Goal: Task Accomplishment & Management: Use online tool/utility

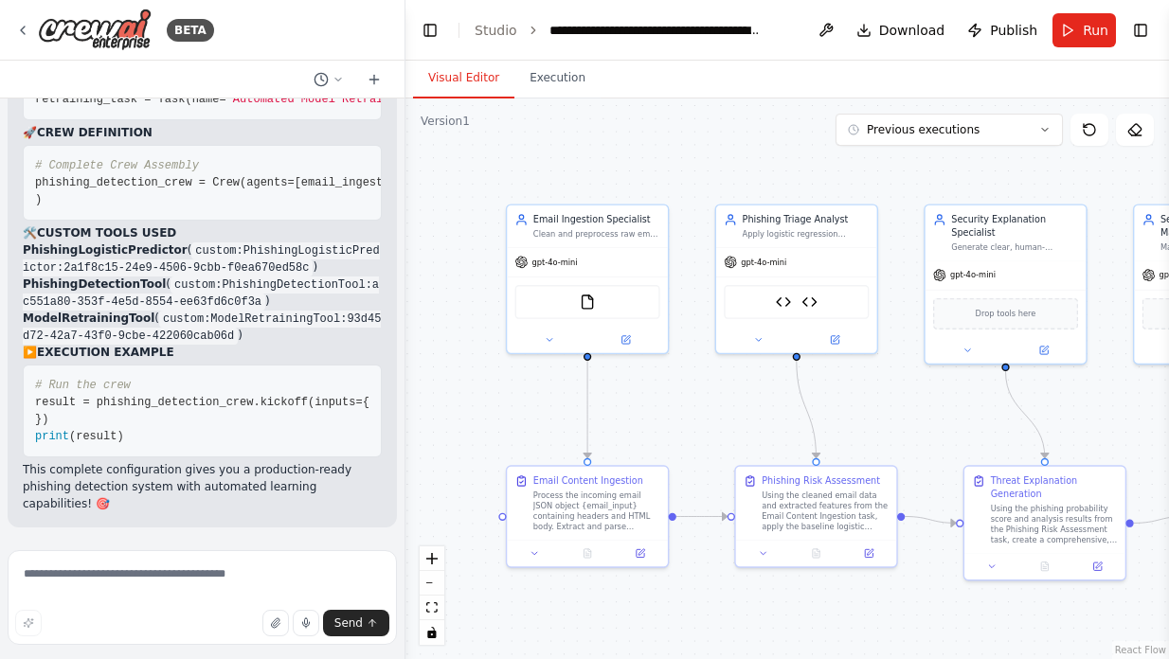
scroll to position [36944, 0]
drag, startPoint x: 35, startPoint y: 297, endPoint x: 253, endPoint y: 253, distance: 222.4
copy code "email_ingestion_agent = Agent( role= "Email Ingestion Specialist" , goal= "Clea…"
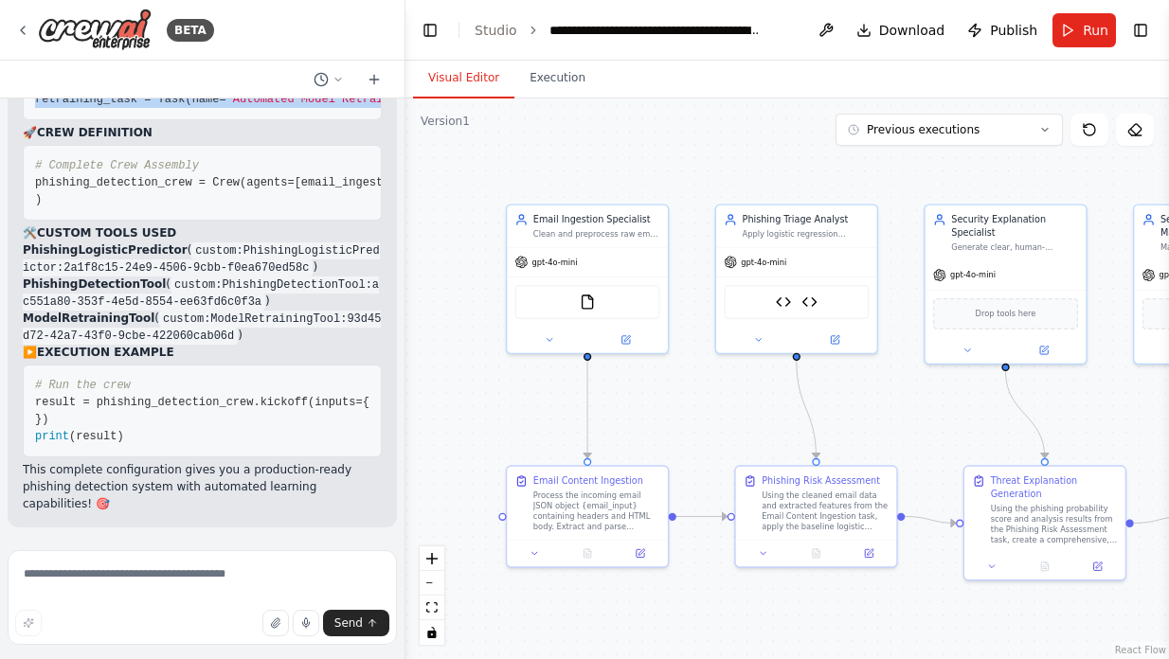
drag, startPoint x: 36, startPoint y: 281, endPoint x: 202, endPoint y: 297, distance: 166.5
click at [202, 120] on pre "# Task 1: Email Content Ingestion email_ingestion_task = Task( name= "Email Con…" at bounding box center [202, 5] width 359 height 229
copy code "# Task 1: Email Content Ingestion email_ingestion_task = Task( name= "Email Con…"
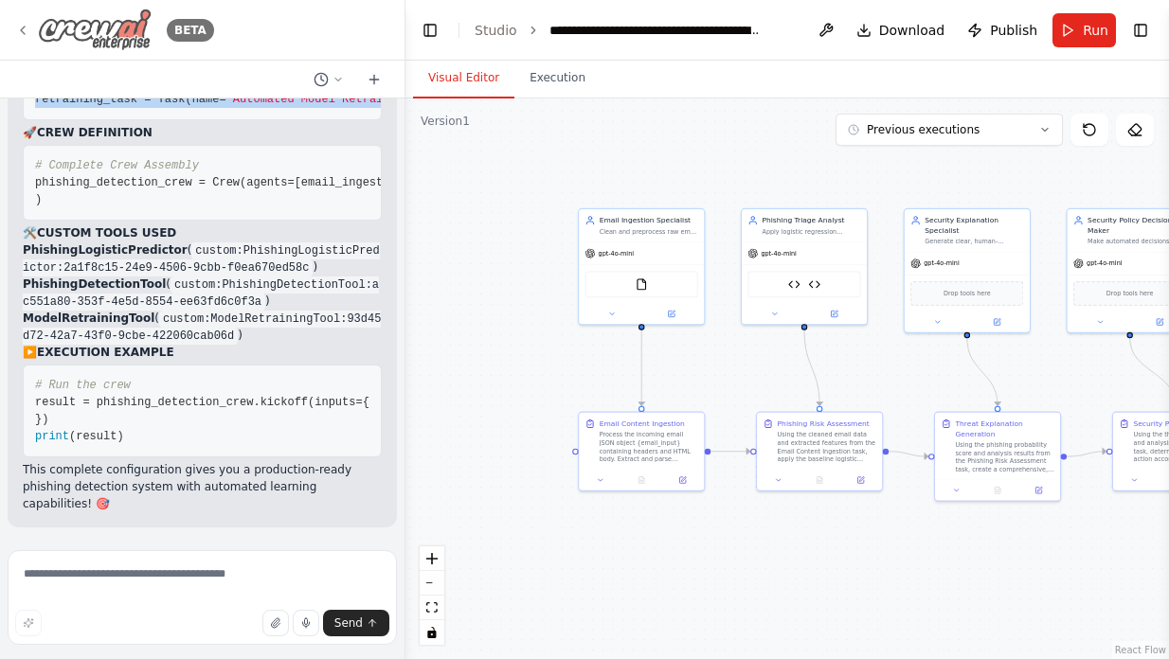
click at [28, 25] on icon at bounding box center [22, 30] width 15 height 15
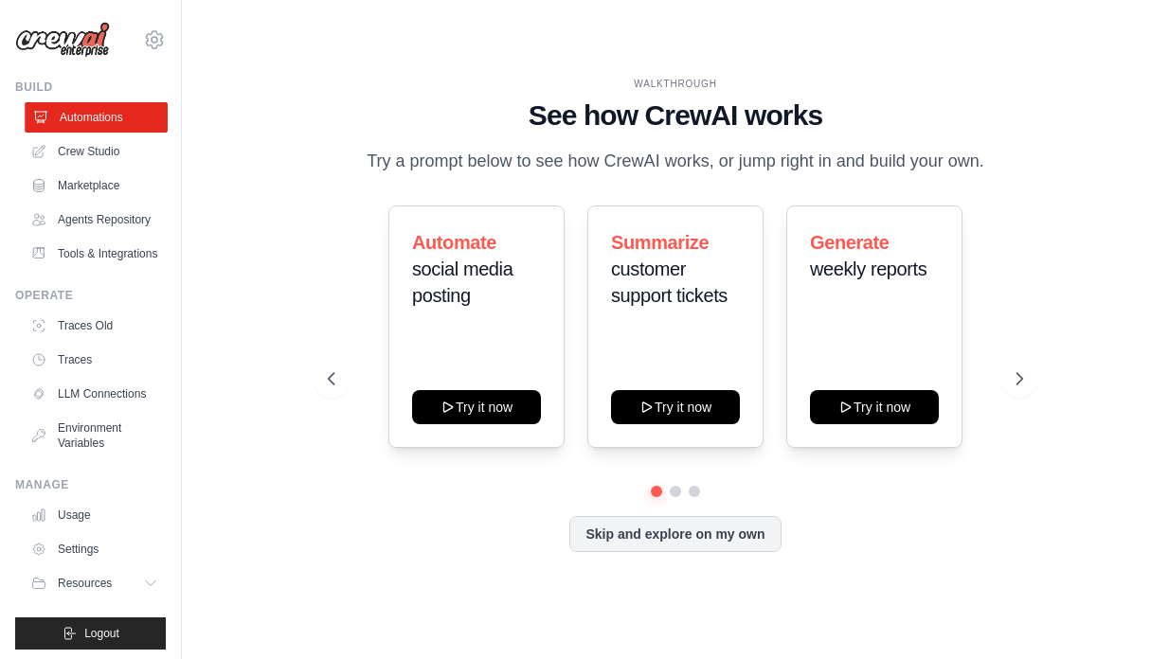
click at [136, 118] on link "Automations" at bounding box center [96, 117] width 143 height 30
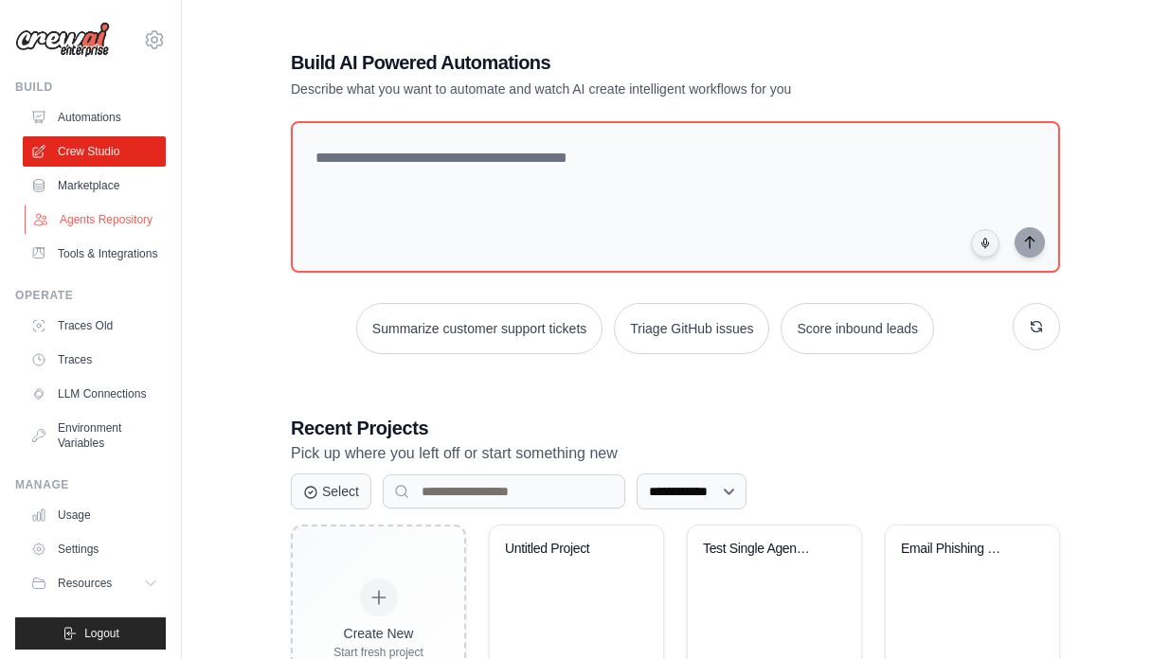
click at [113, 221] on link "Agents Repository" at bounding box center [96, 220] width 143 height 30
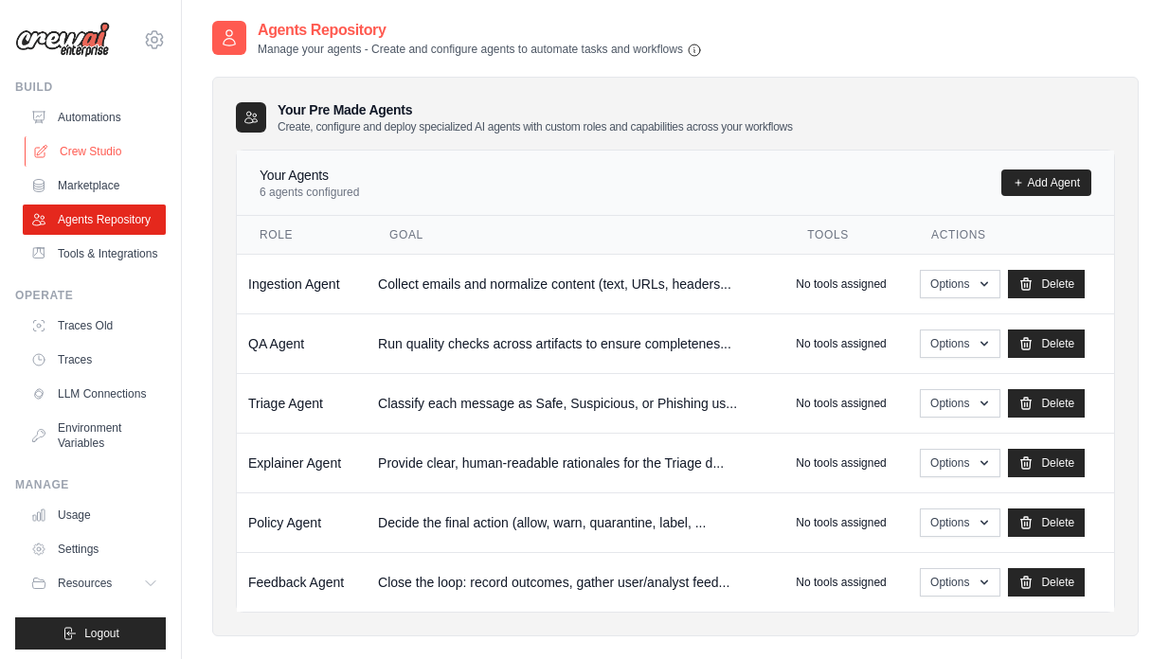
click at [111, 160] on link "Crew Studio" at bounding box center [96, 151] width 143 height 30
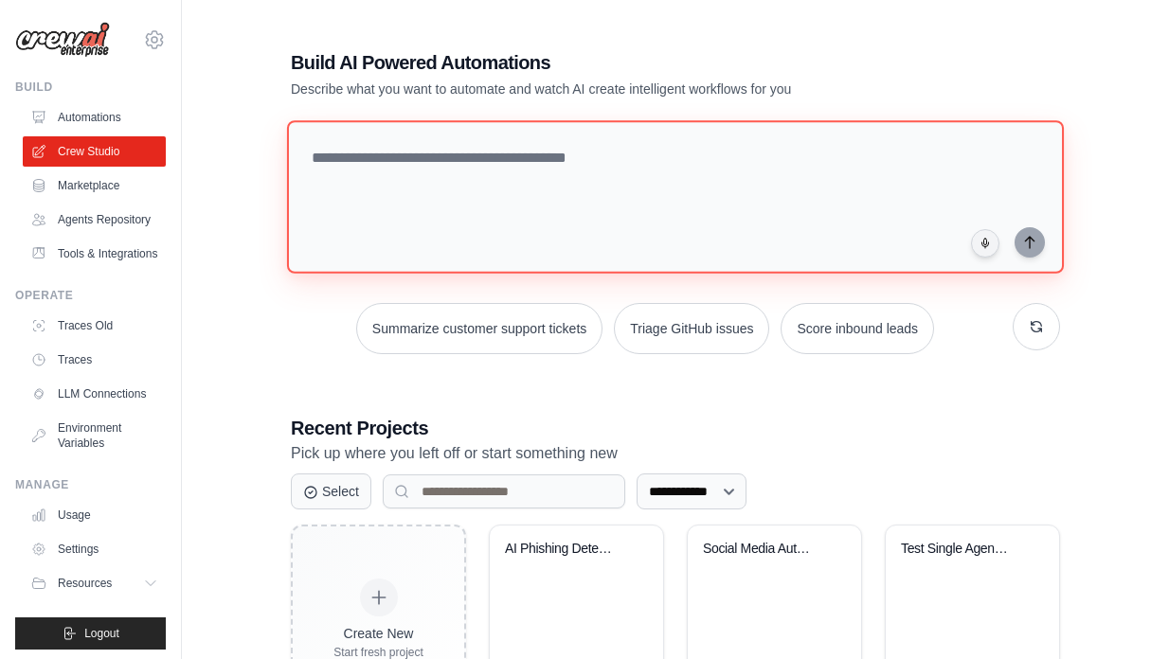
click at [432, 167] on textarea at bounding box center [675, 196] width 777 height 153
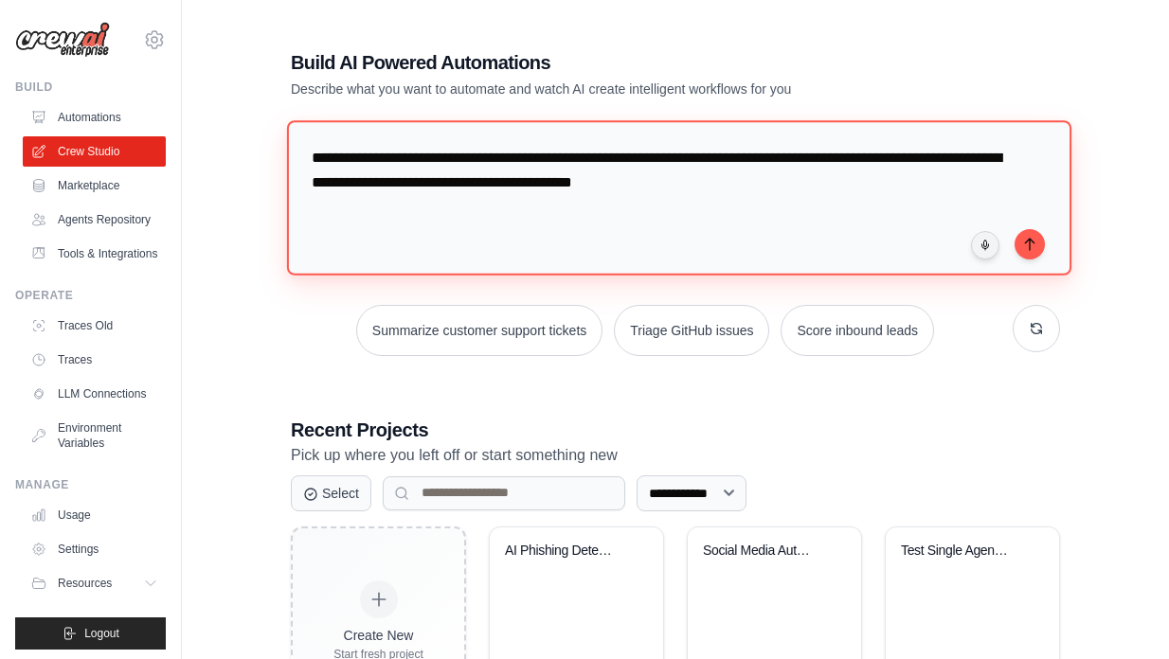
type textarea "**********"
drag, startPoint x: 790, startPoint y: 167, endPoint x: 400, endPoint y: 149, distance: 390.7
click at [400, 149] on textarea "**********" at bounding box center [679, 197] width 784 height 154
drag, startPoint x: 770, startPoint y: 199, endPoint x: 235, endPoint y: 117, distance: 541.5
click at [235, 117] on div "**********" at bounding box center [675, 382] width 926 height 727
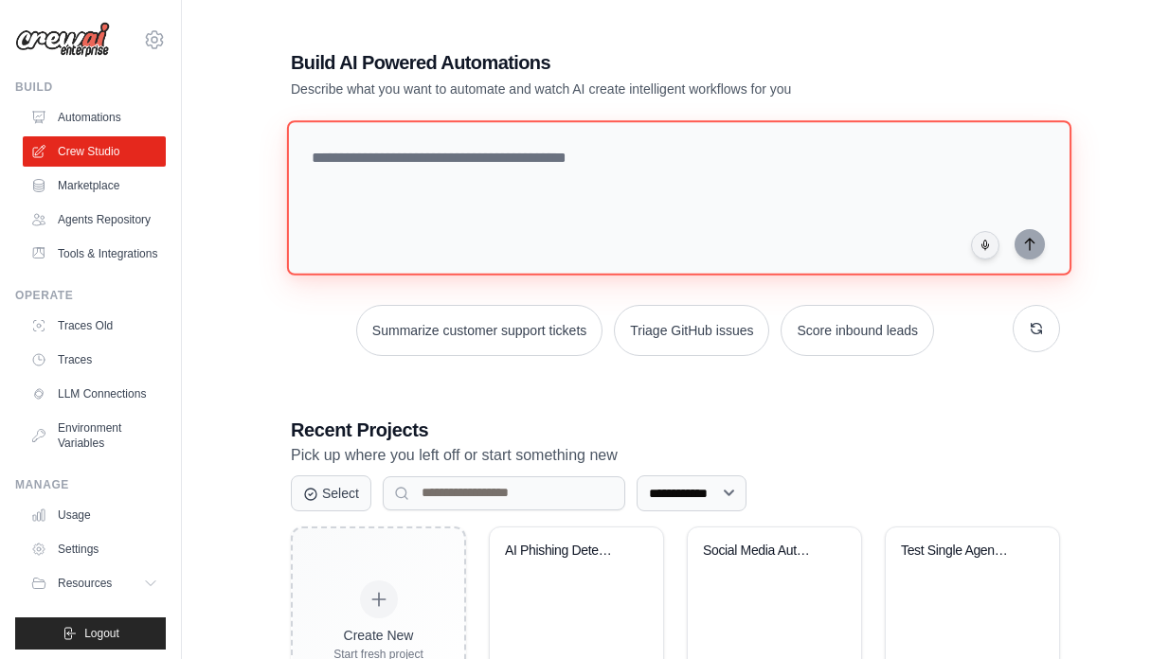
paste textarea "**********"
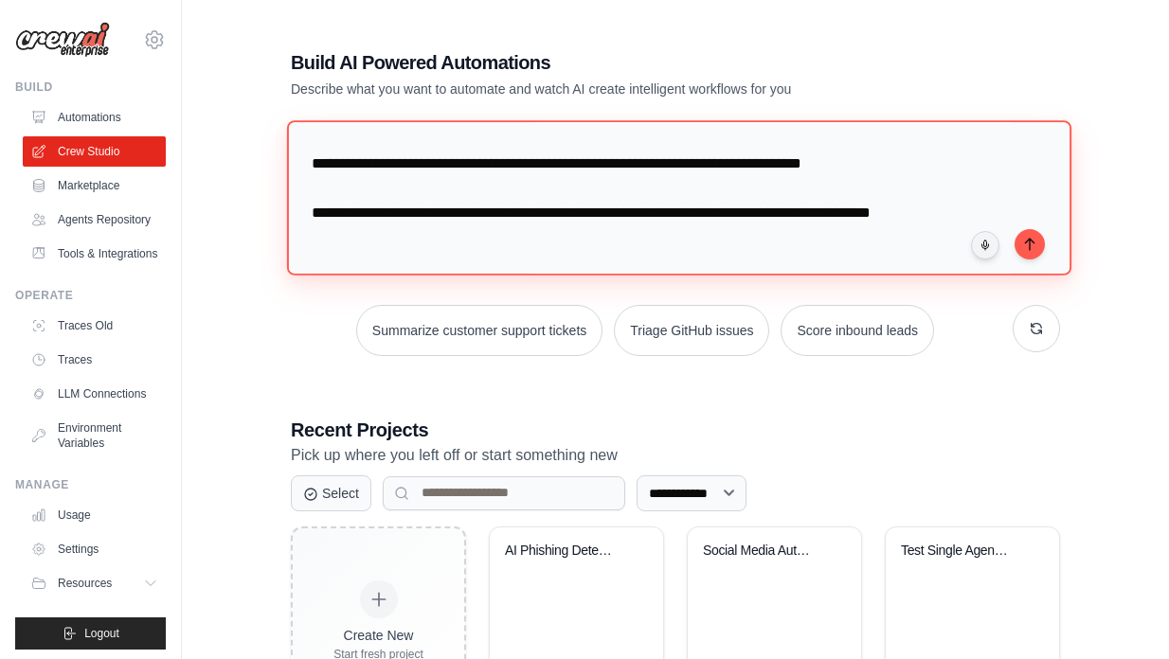
scroll to position [354, 0]
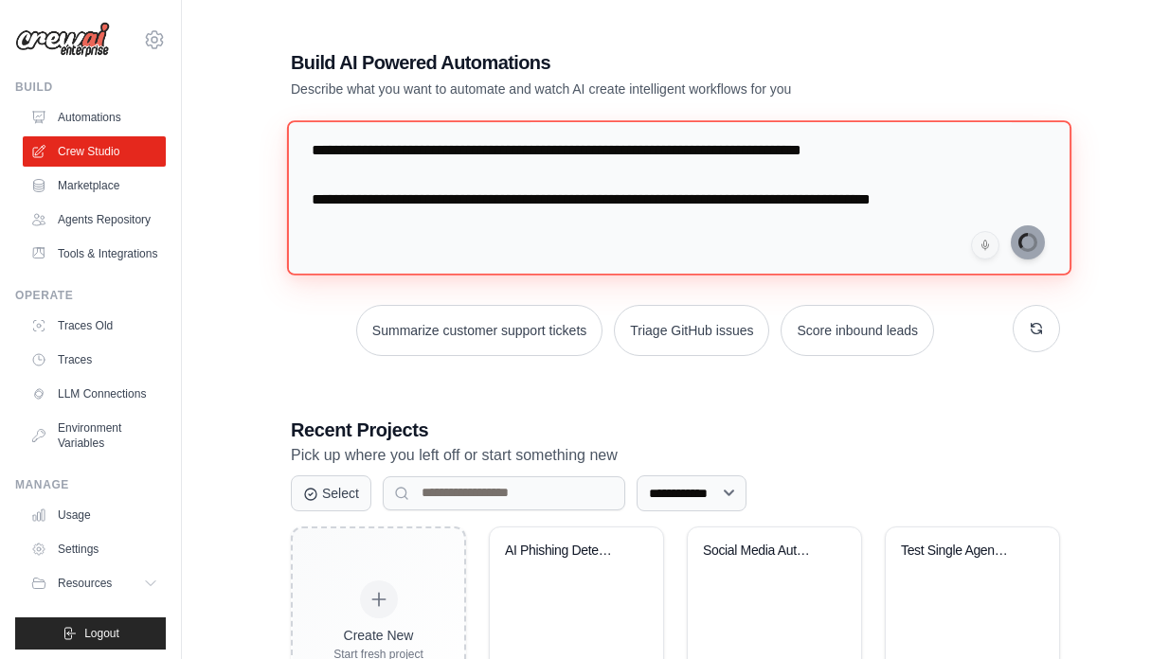
type textarea "**********"
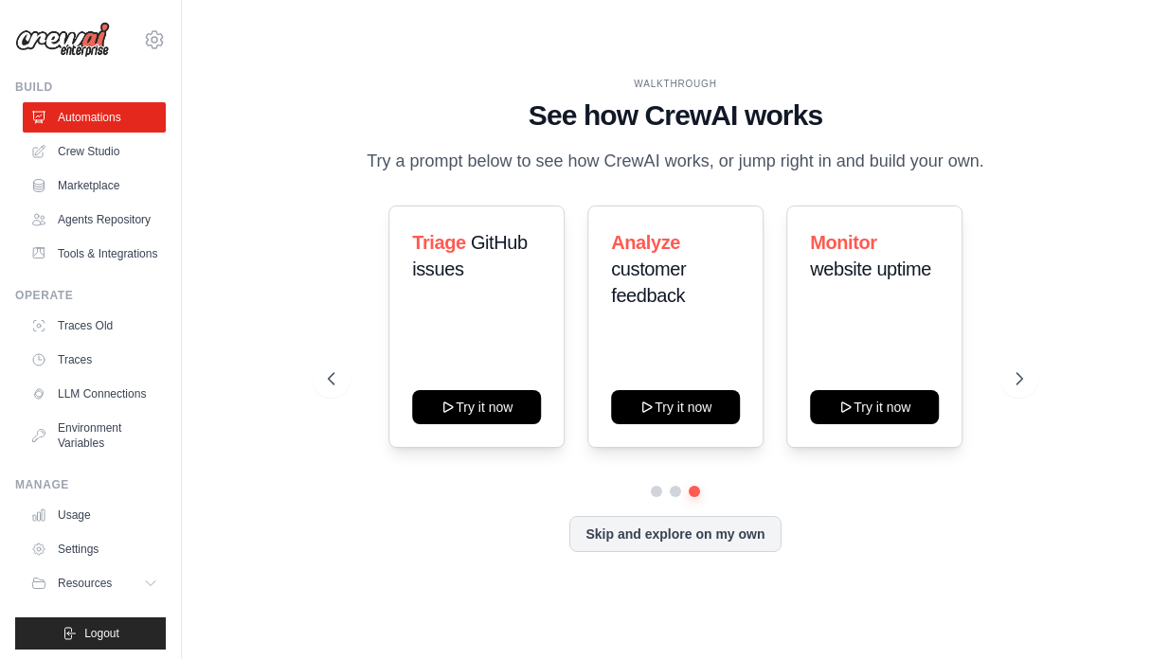
click at [332, 381] on icon at bounding box center [331, 378] width 19 height 19
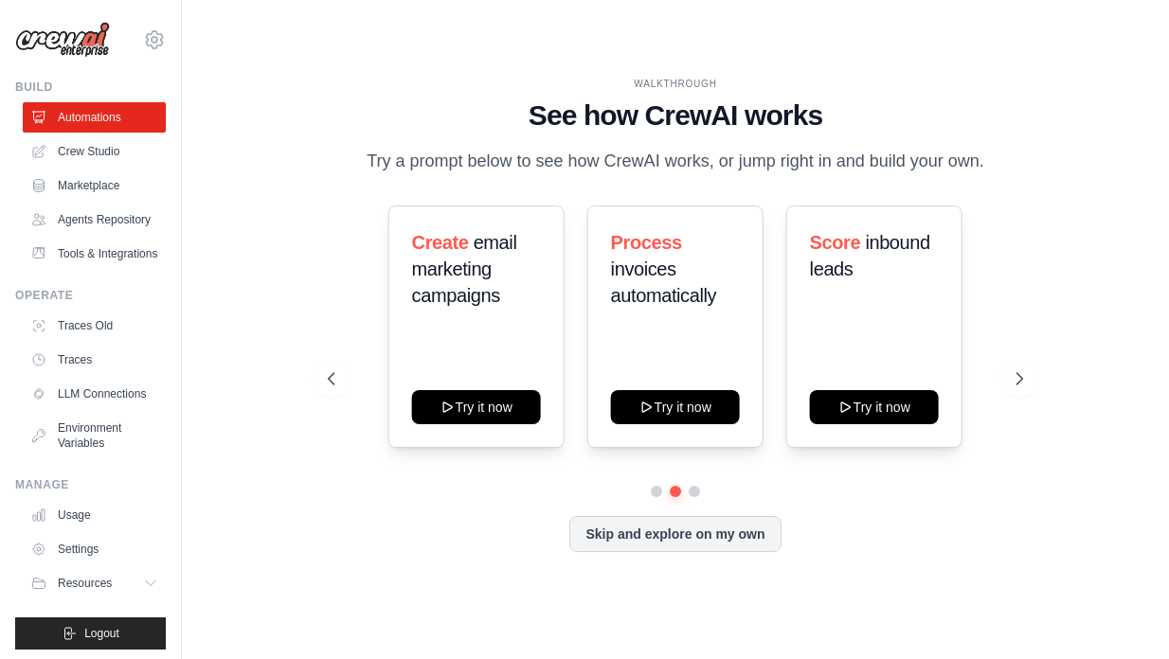
click at [332, 381] on icon at bounding box center [331, 378] width 19 height 19
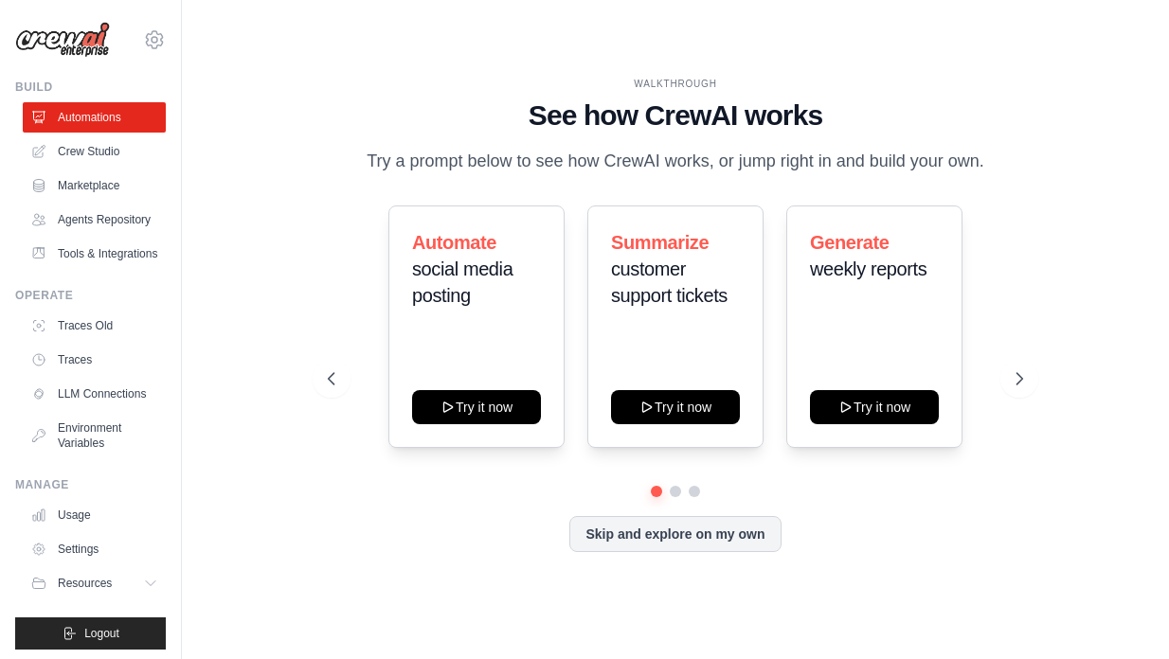
click at [332, 381] on icon at bounding box center [331, 378] width 19 height 19
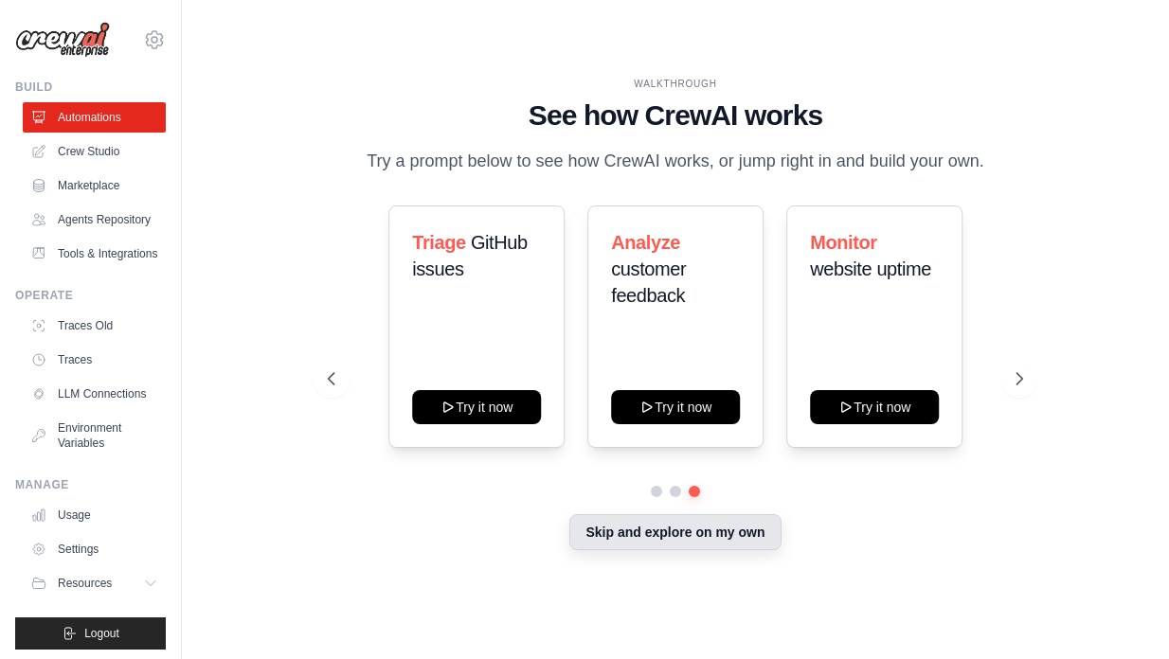
click at [667, 540] on button "Skip and explore on my own" at bounding box center [674, 532] width 211 height 36
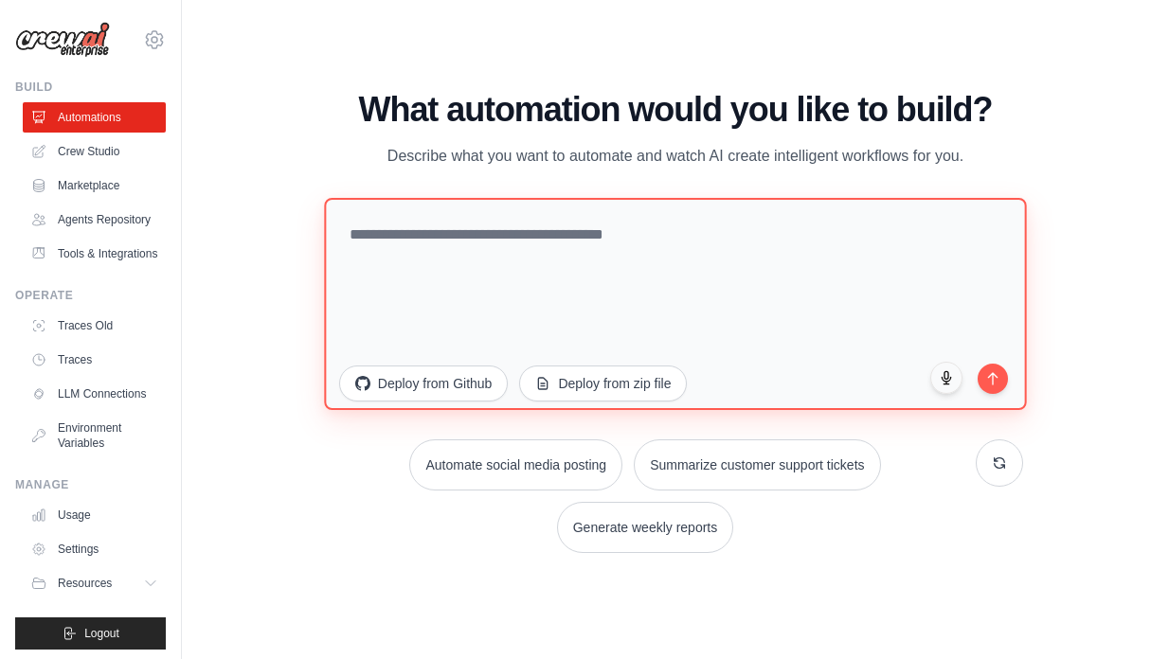
click at [599, 265] on textarea at bounding box center [675, 304] width 703 height 212
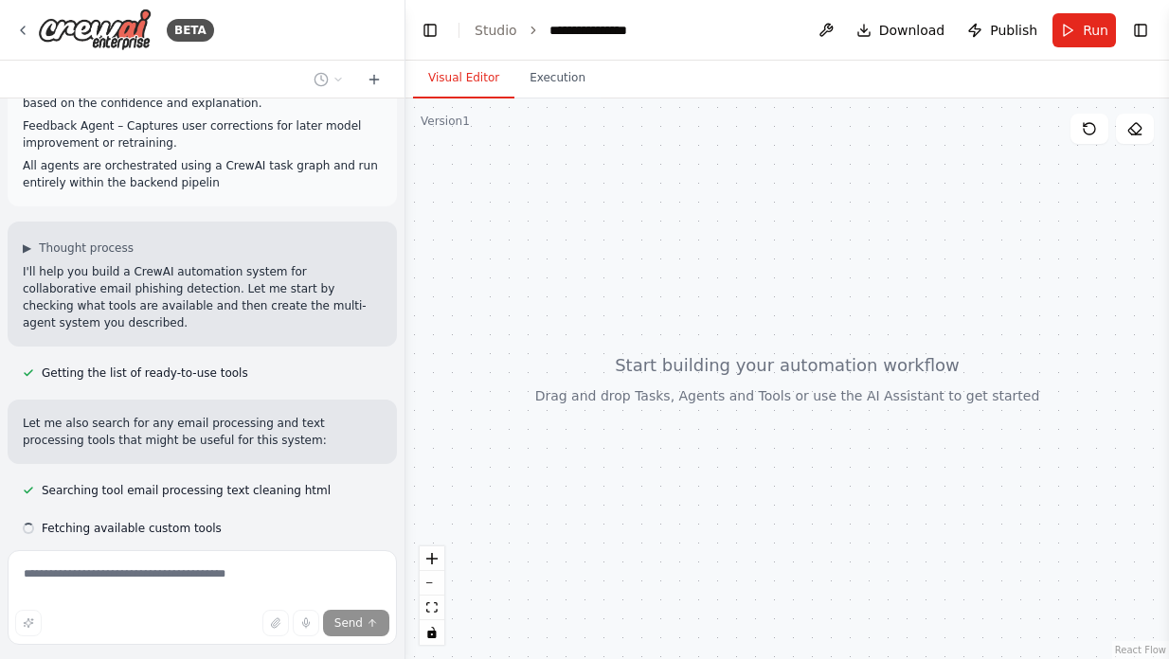
scroll to position [282, 0]
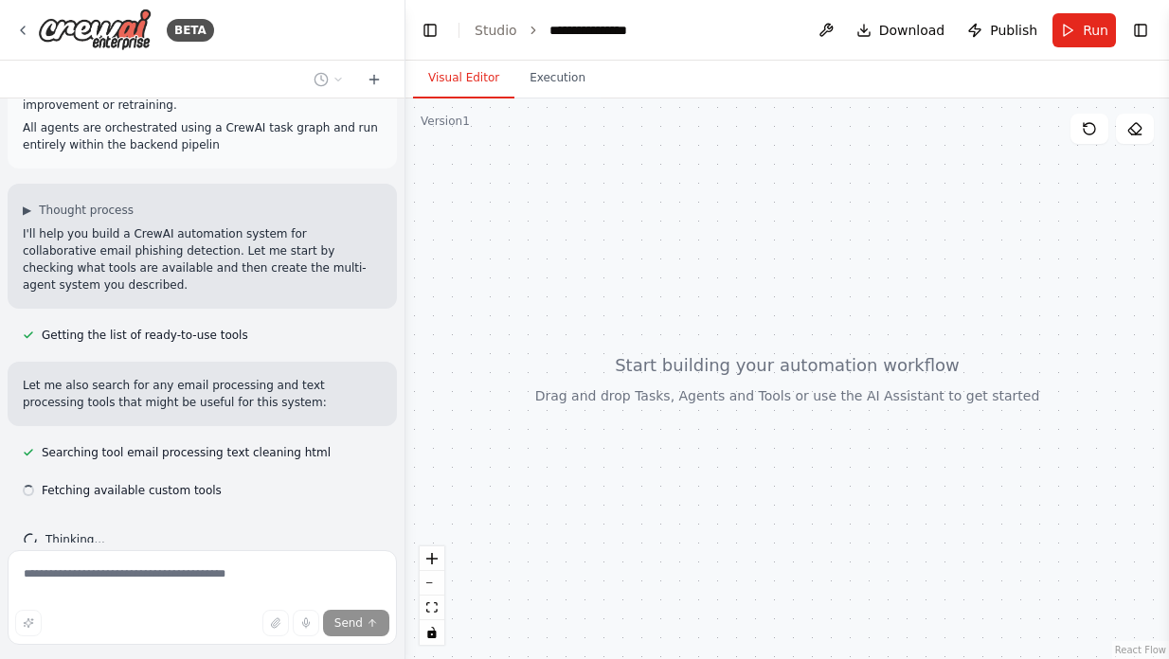
click at [555, 101] on div at bounding box center [786, 379] width 763 height 561
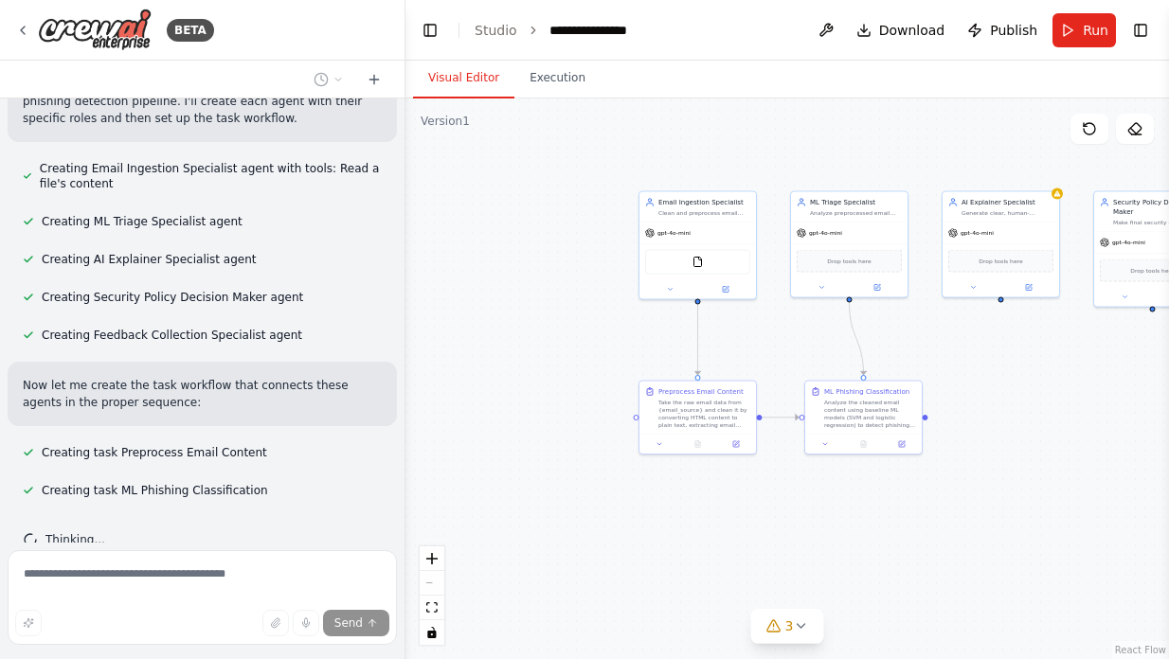
scroll to position [777, 0]
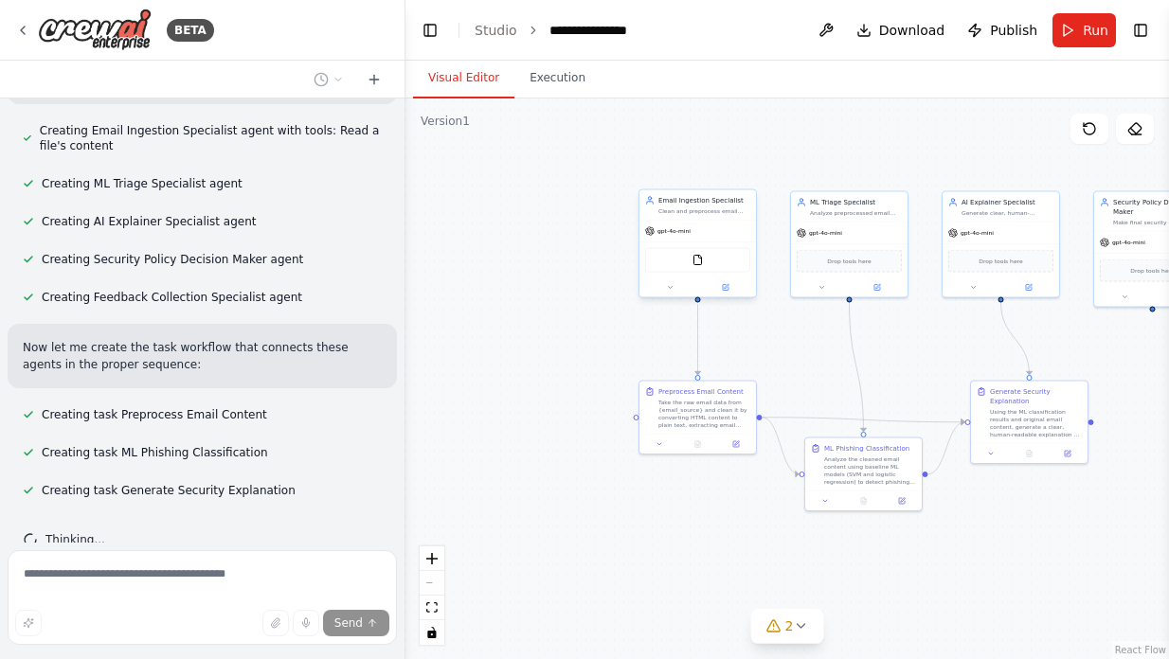
click at [684, 223] on div "gpt-4o-mini" at bounding box center [697, 231] width 117 height 21
click at [681, 211] on div "Clean and preprocess email content by converting HTML to plain text, removing u…" at bounding box center [704, 211] width 92 height 8
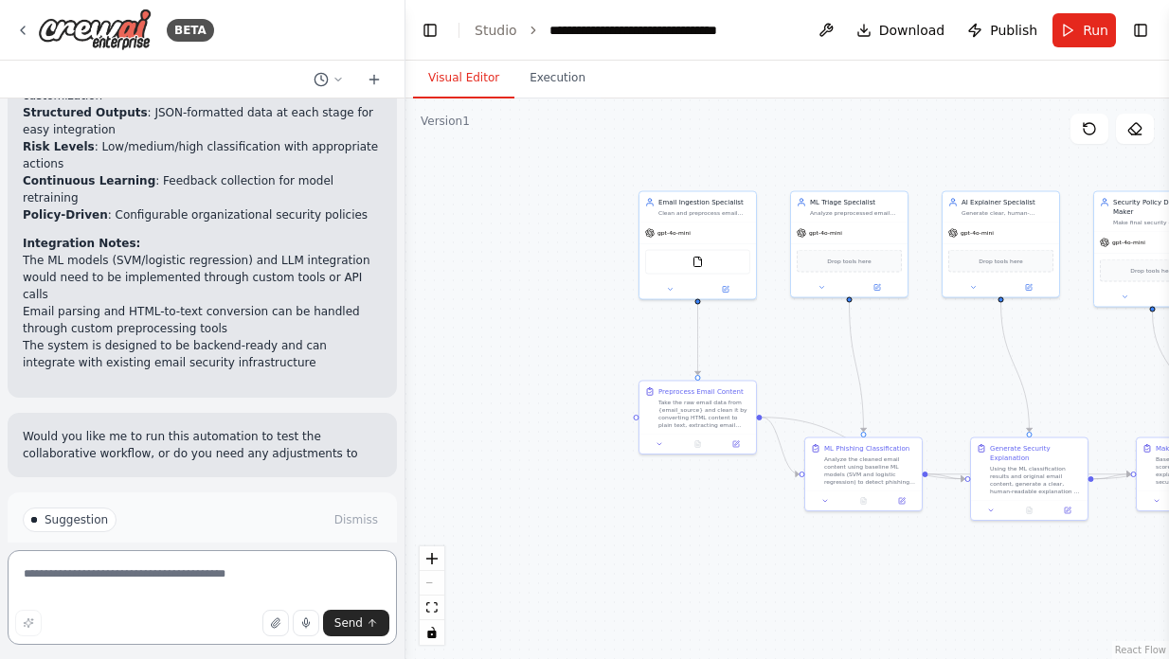
scroll to position [1868, 0]
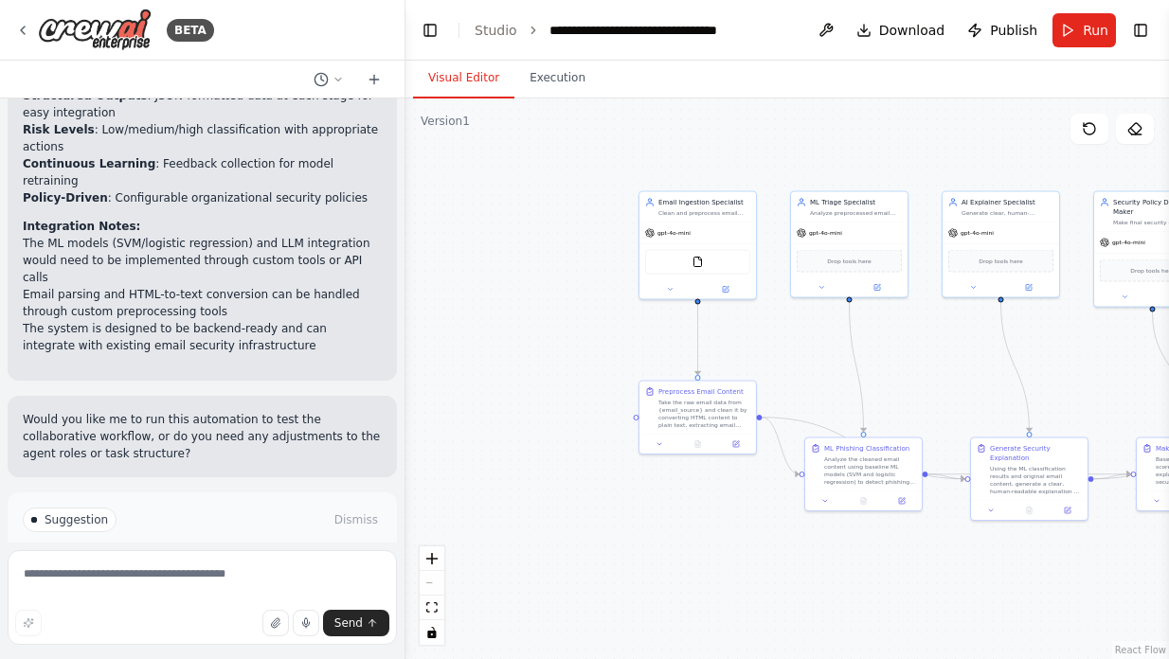
click at [207, 585] on button "Run Automation" at bounding box center [202, 600] width 359 height 30
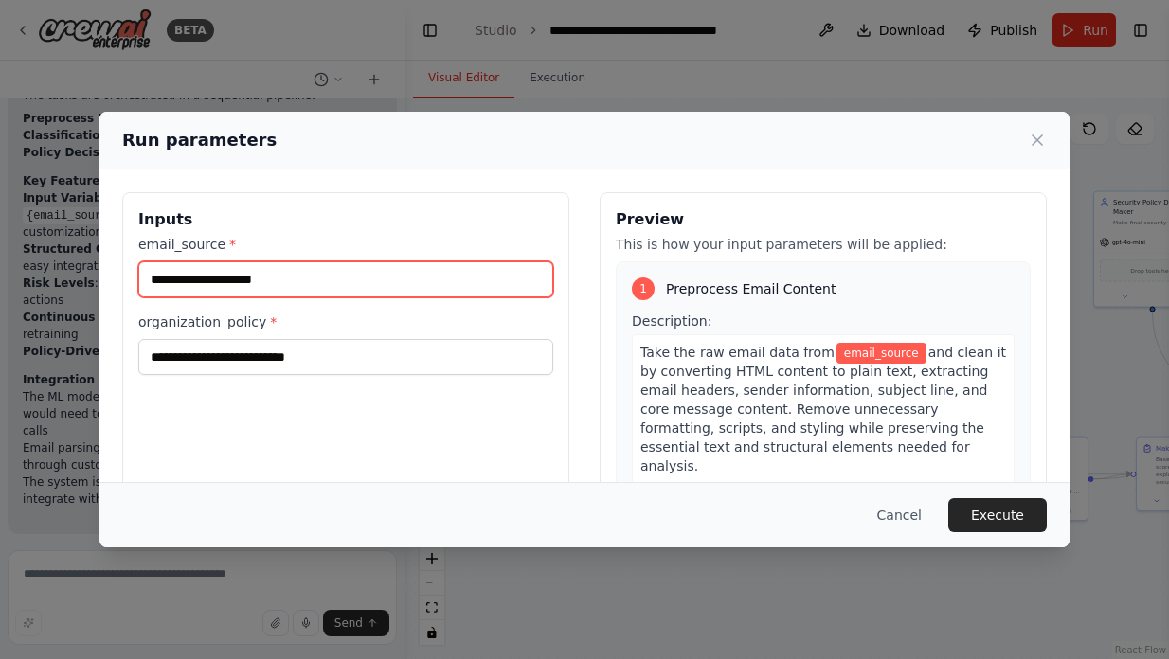
click at [418, 275] on input "email_source *" at bounding box center [345, 279] width 415 height 36
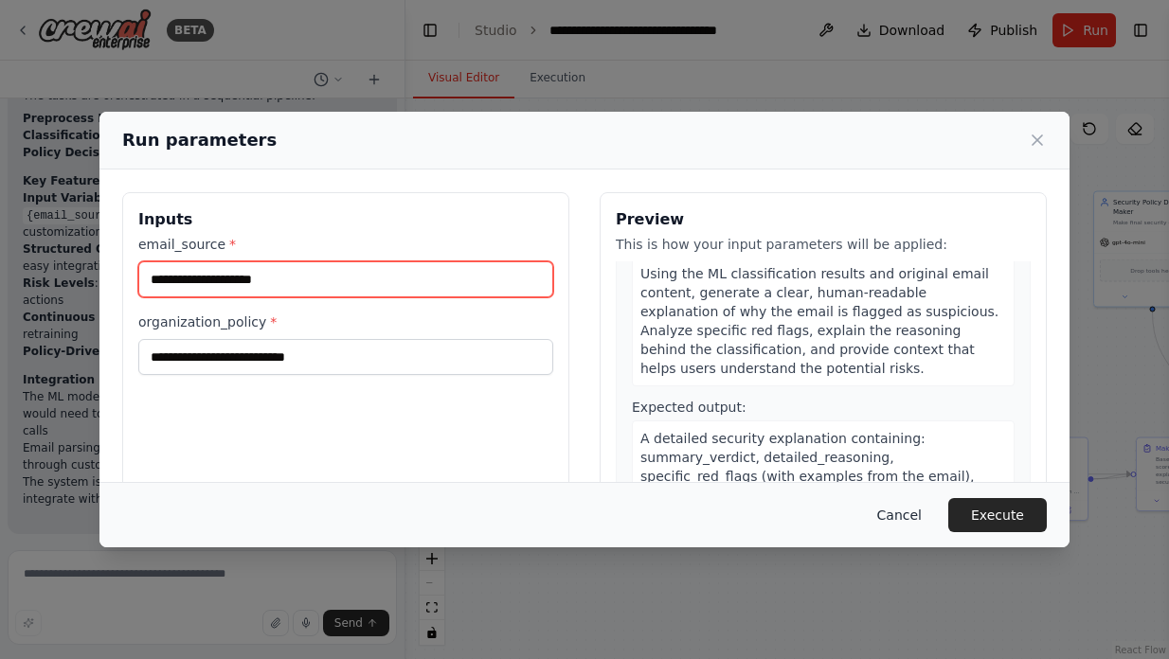
scroll to position [998, 0]
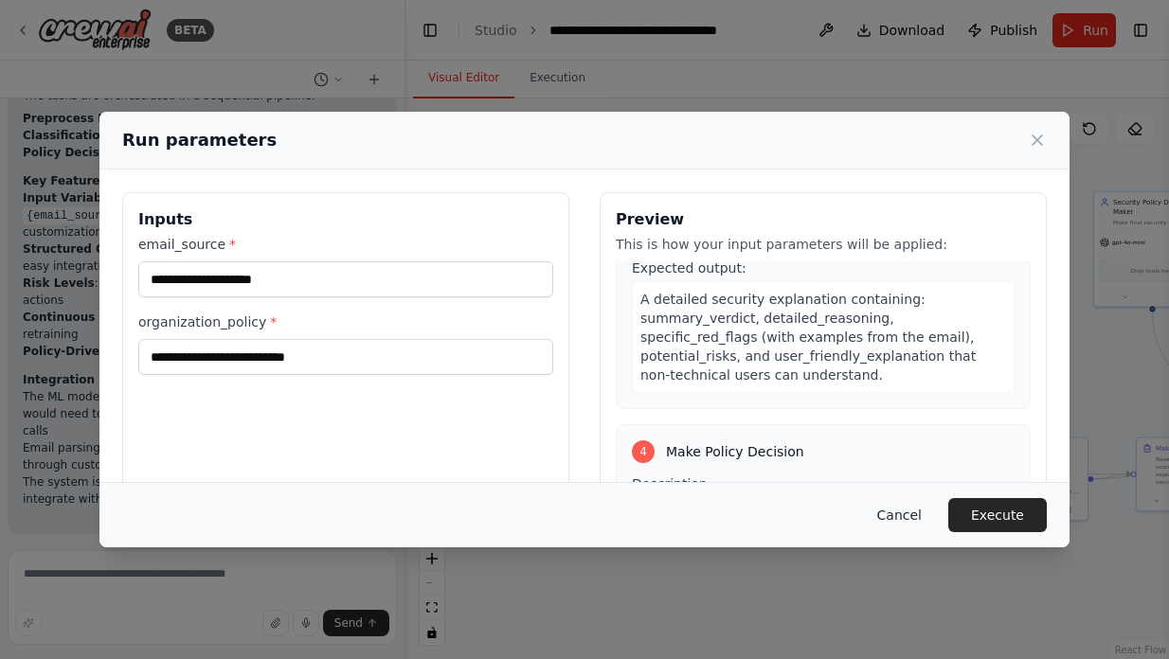
click at [898, 511] on button "Cancel" at bounding box center [899, 515] width 75 height 34
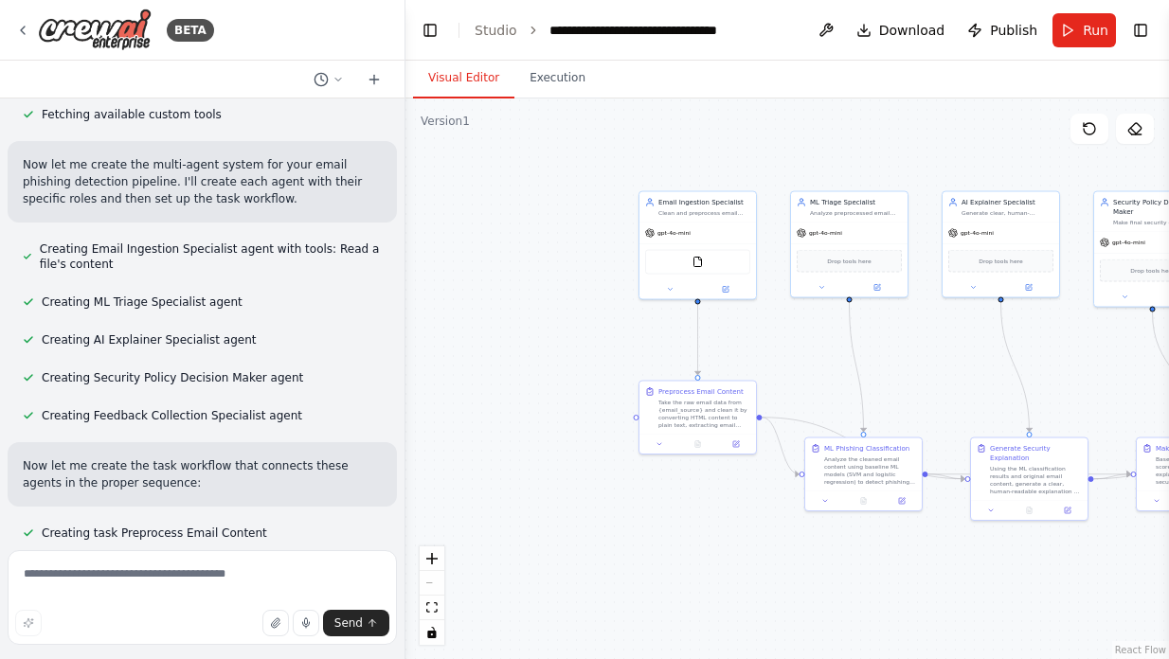
scroll to position [389, 0]
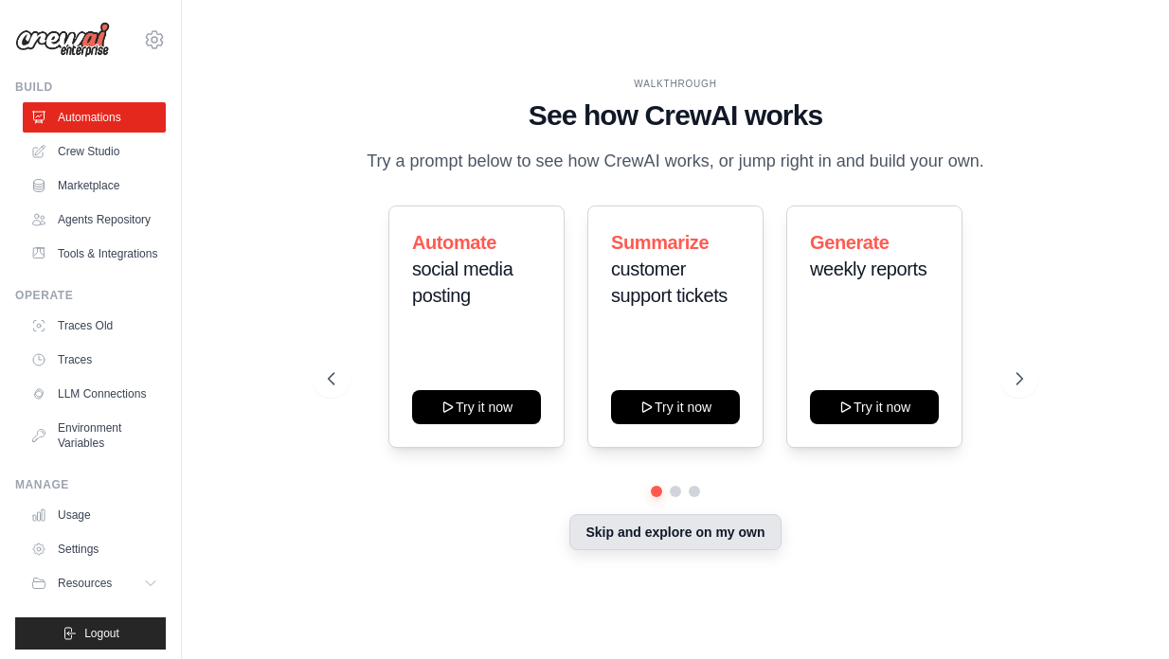
click at [648, 540] on button "Skip and explore on my own" at bounding box center [674, 532] width 211 height 36
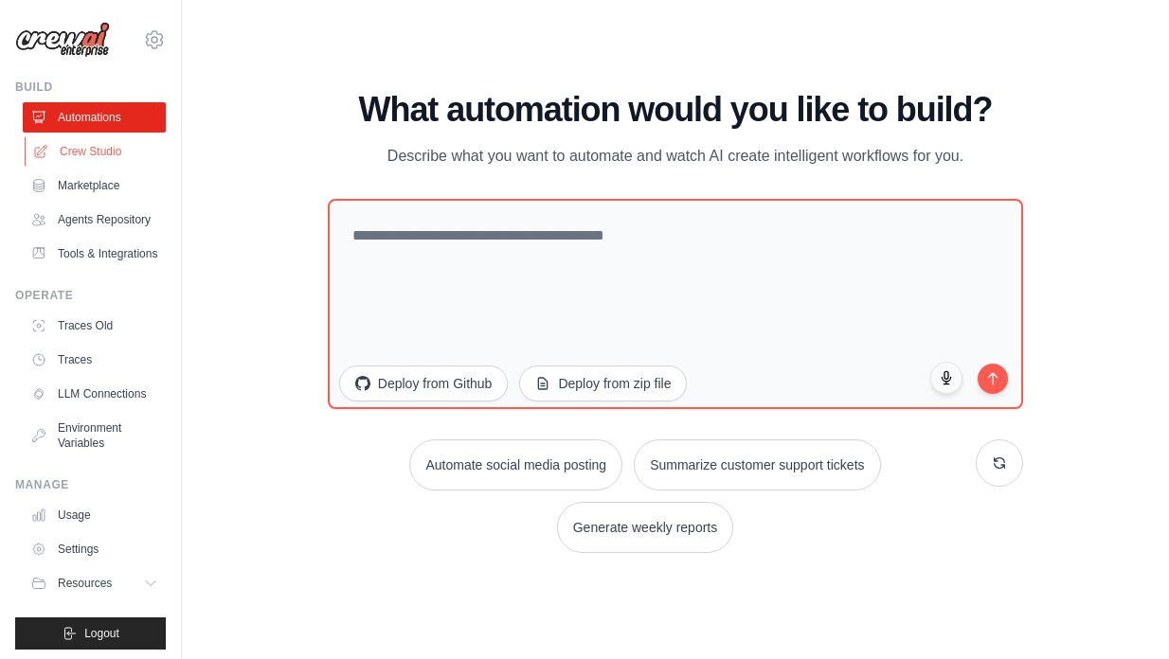
click at [91, 137] on link "Crew Studio" at bounding box center [96, 151] width 143 height 30
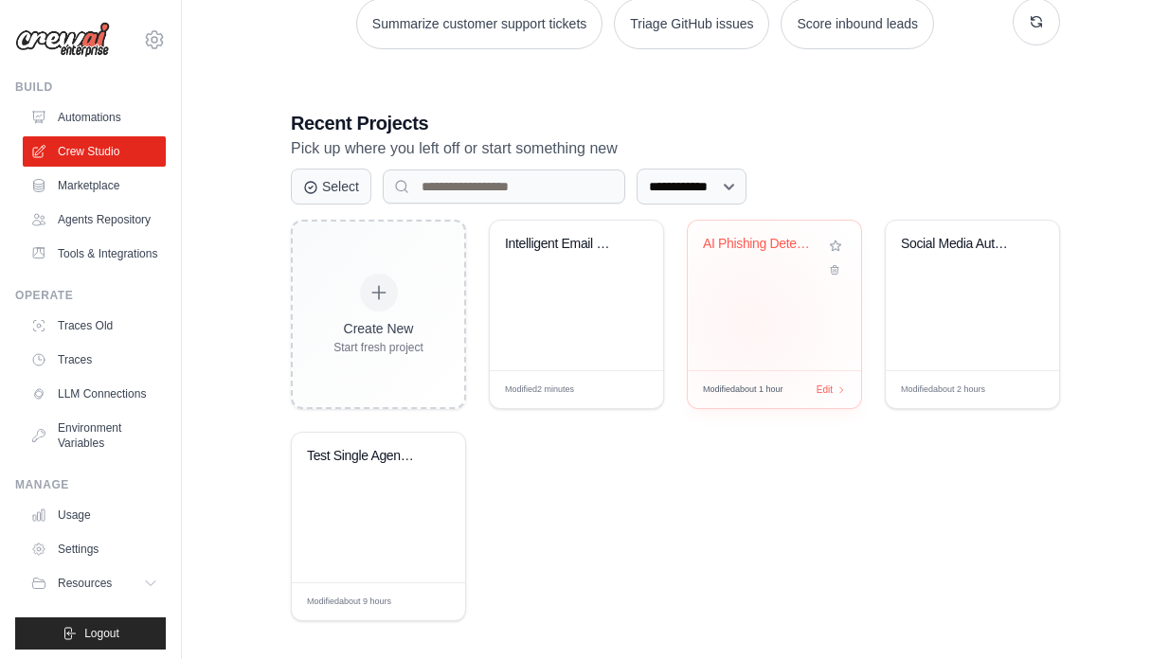
scroll to position [315, 0]
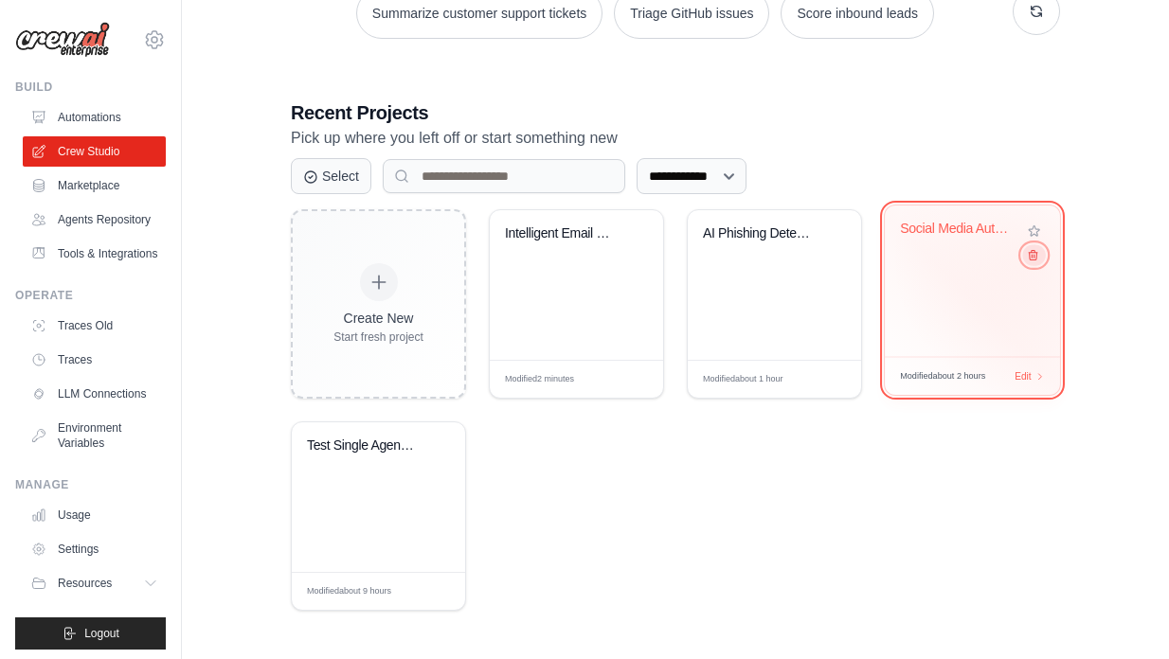
click at [1033, 260] on icon at bounding box center [1033, 255] width 9 height 9
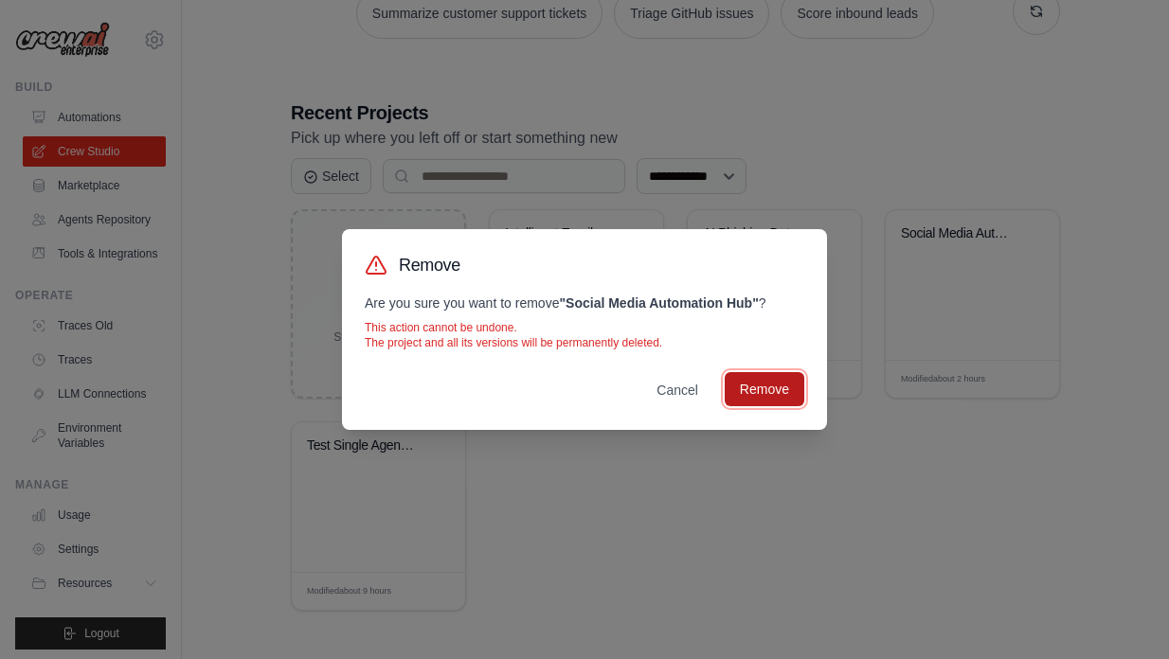
click at [762, 403] on button "Remove" at bounding box center [765, 389] width 80 height 34
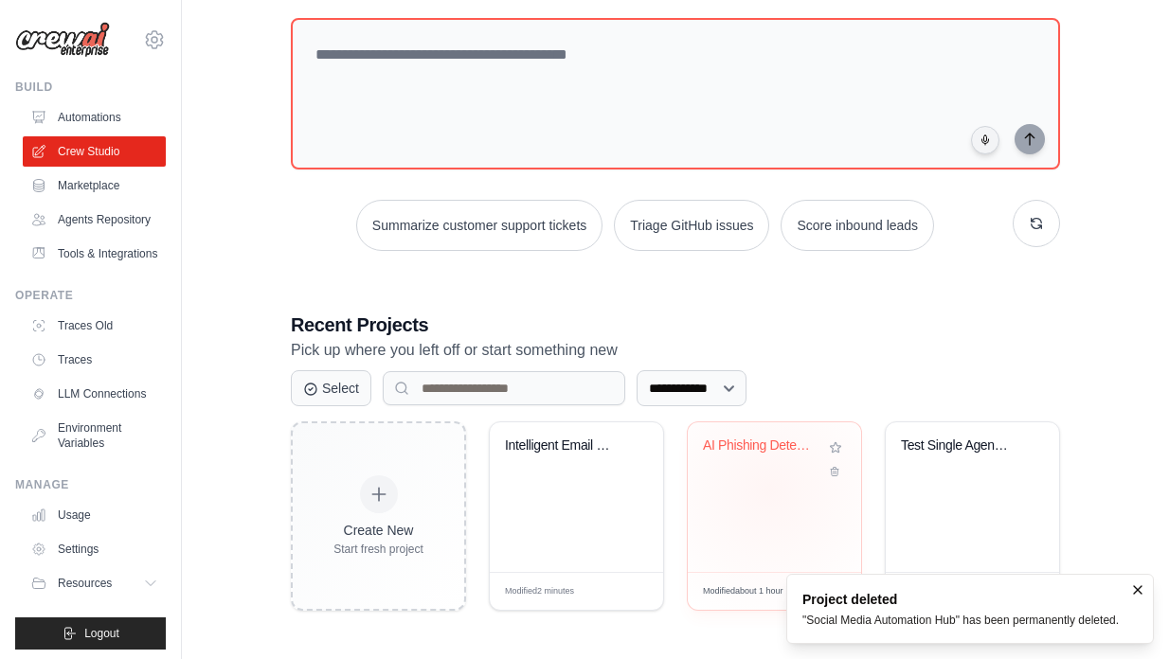
click at [769, 490] on div "AI Phishing Detection with Automate..." at bounding box center [774, 497] width 173 height 150
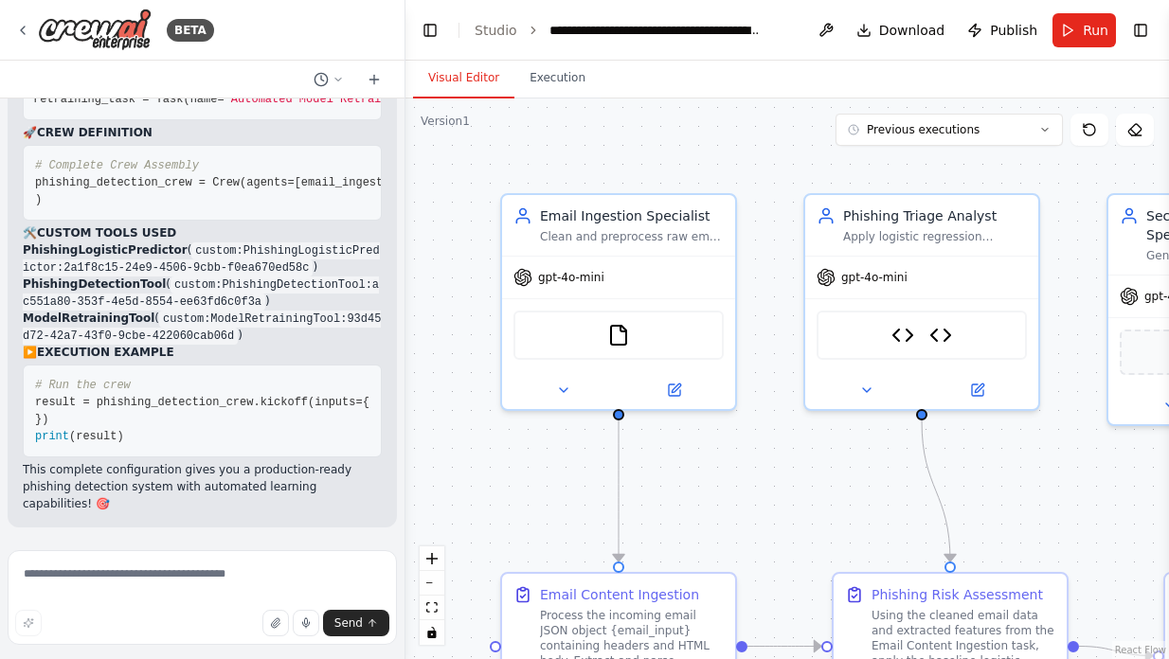
scroll to position [36917, 0]
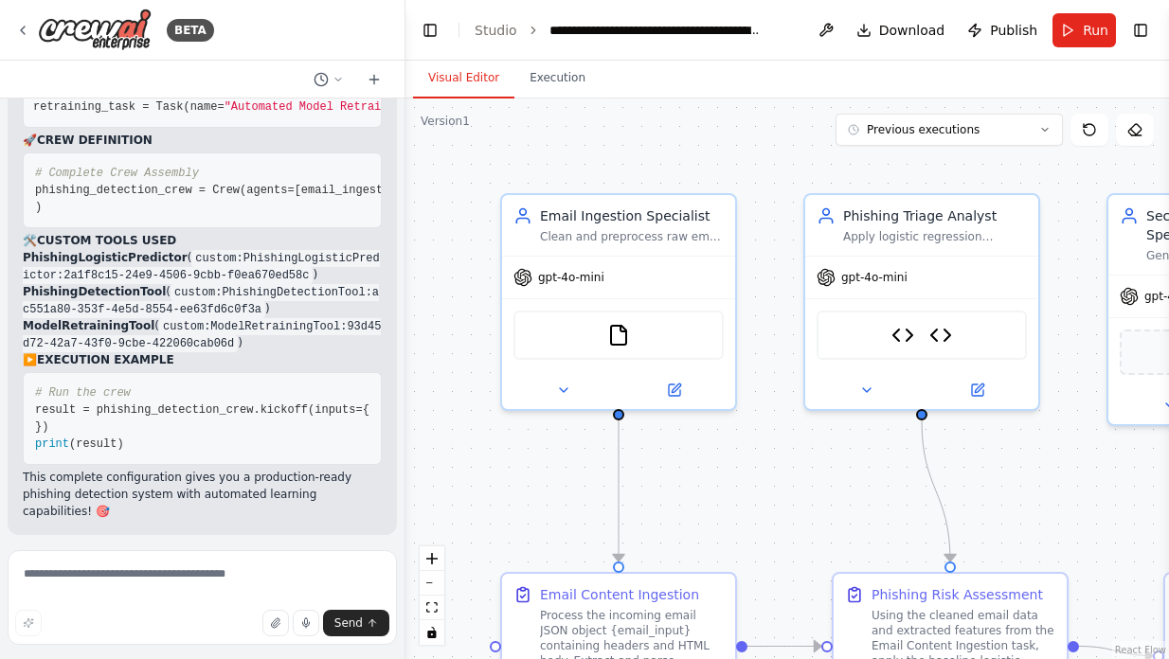
drag, startPoint x: 25, startPoint y: 198, endPoint x: 123, endPoint y: 284, distance: 130.9
copy code "# Agent 1: Email Ingestion Specialist email_ingestion_agent = Agent( role= "Ema…"
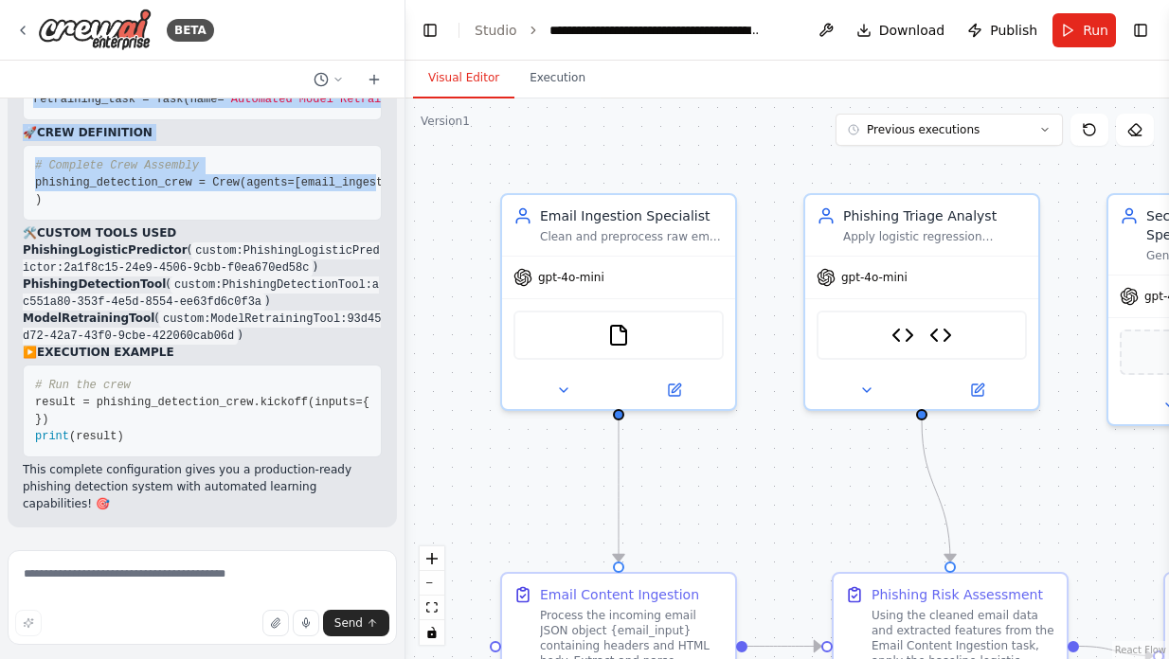
scroll to position [37824, 0]
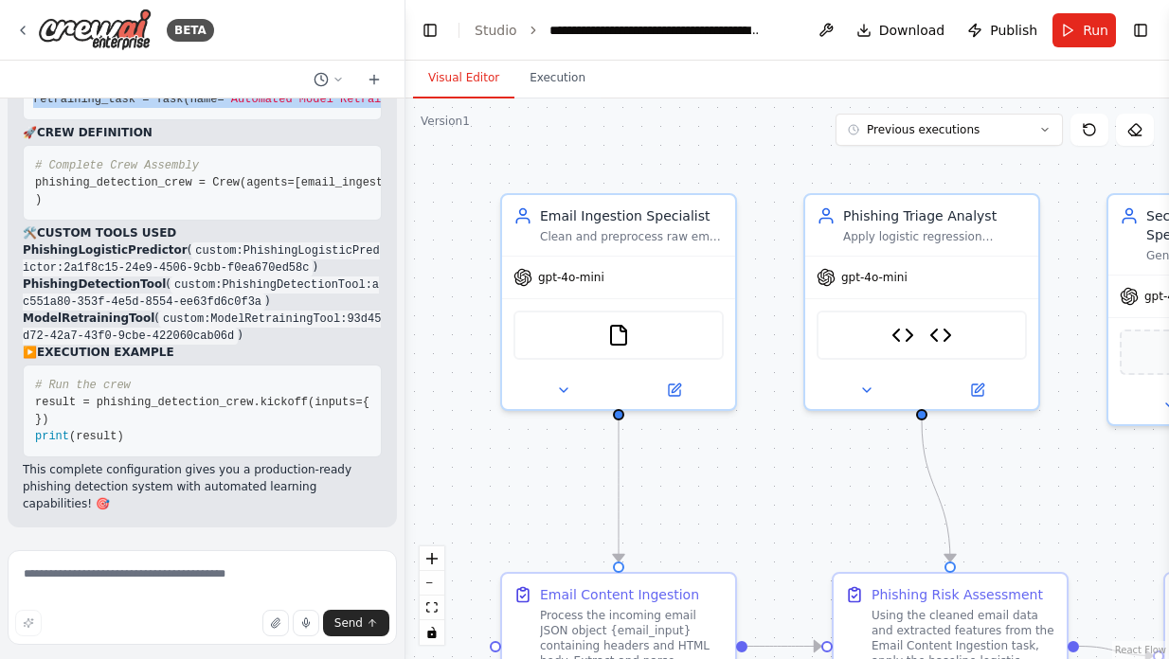
drag, startPoint x: 27, startPoint y: 386, endPoint x: 142, endPoint y: 310, distance: 137.9
click at [142, 120] on pre "# Task 1: Email Content Ingestion email_ingestion_task = Task( name= "Email Con…" at bounding box center [202, 5] width 359 height 229
copy code "# Task 1: Email Content Ingestion email_ingestion_task = Task( name= "Email Con…"
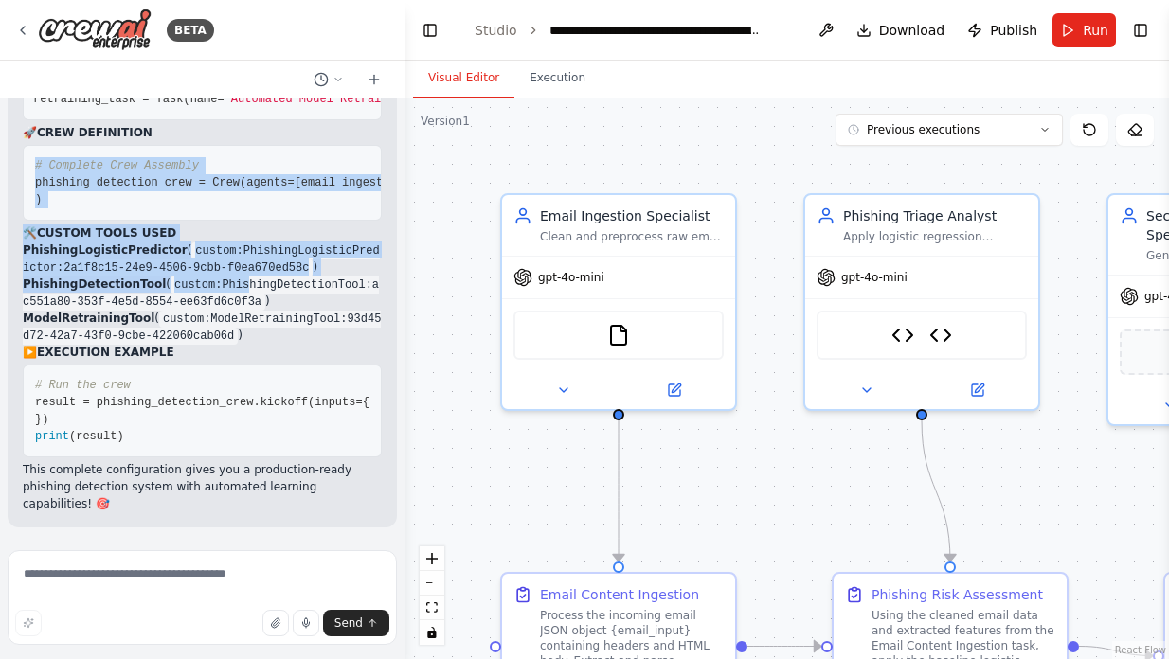
scroll to position [38302, 0]
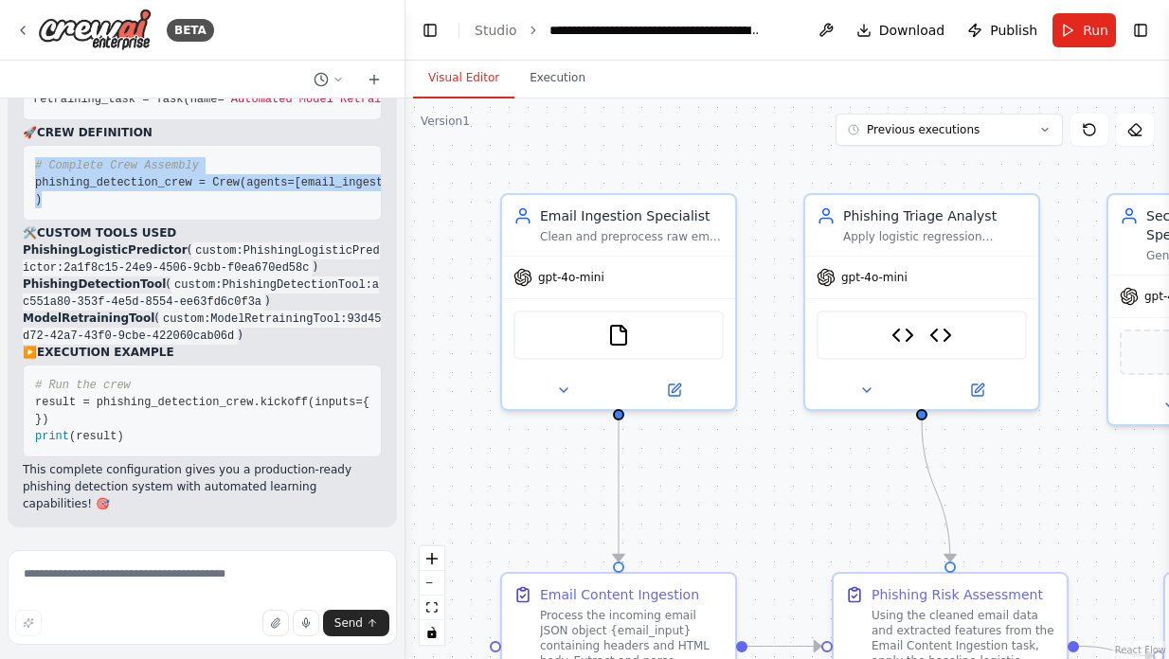
drag, startPoint x: 37, startPoint y: 273, endPoint x: 131, endPoint y: 294, distance: 96.1
click at [131, 221] on pre "# Complete Crew Assembly phishing_detection_crew = Crew( agents=[ email_ingesti…" at bounding box center [202, 183] width 359 height 76
copy code "# Complete Crew Assembly phishing_detection_crew = Crew( agents=[ email_ingesti…"
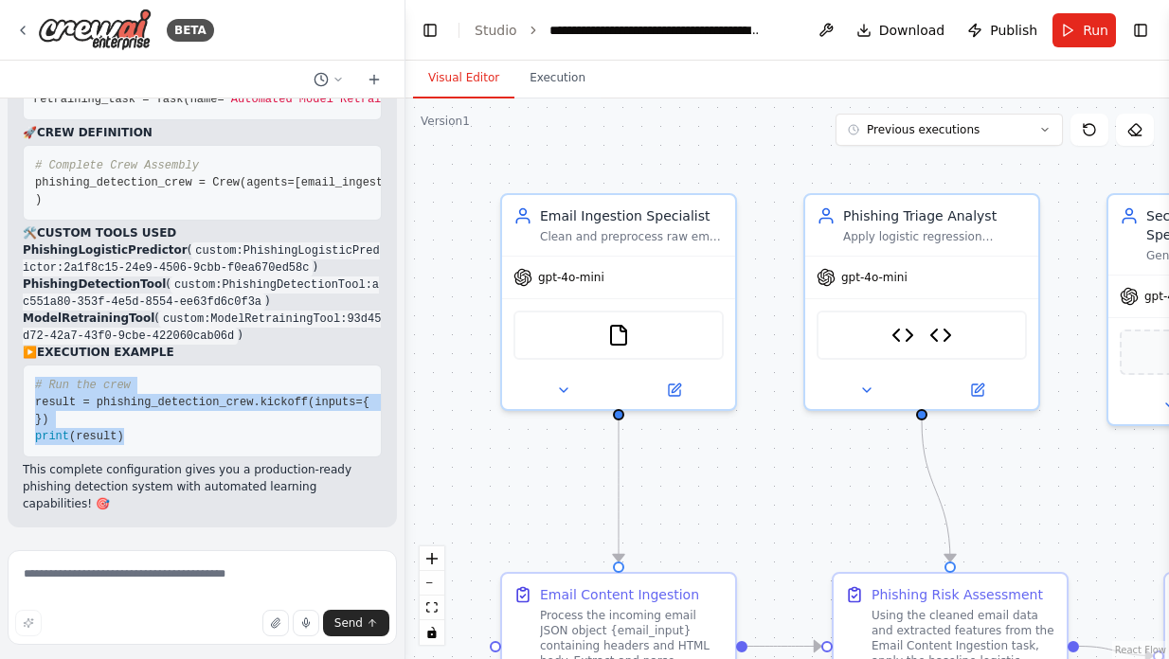
drag, startPoint x: 37, startPoint y: 322, endPoint x: 174, endPoint y: 463, distance: 196.9
click at [174, 457] on pre "# Run the crew result = phishing_detection_crew.kickoff( inputs={ 'email_input'…" at bounding box center [202, 411] width 359 height 93
copy code "# Run the crew result = phishing_detection_crew.kickoff( inputs={ 'email_input'…"
click at [141, 601] on textarea at bounding box center [202, 597] width 389 height 95
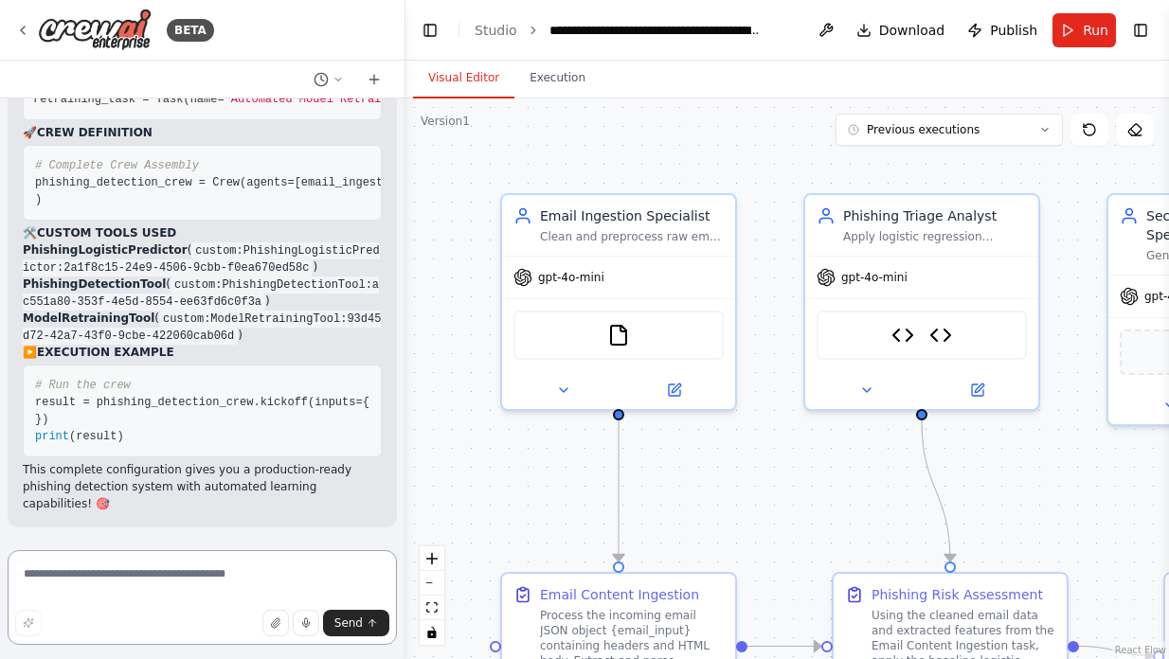
paste textarea "**********"
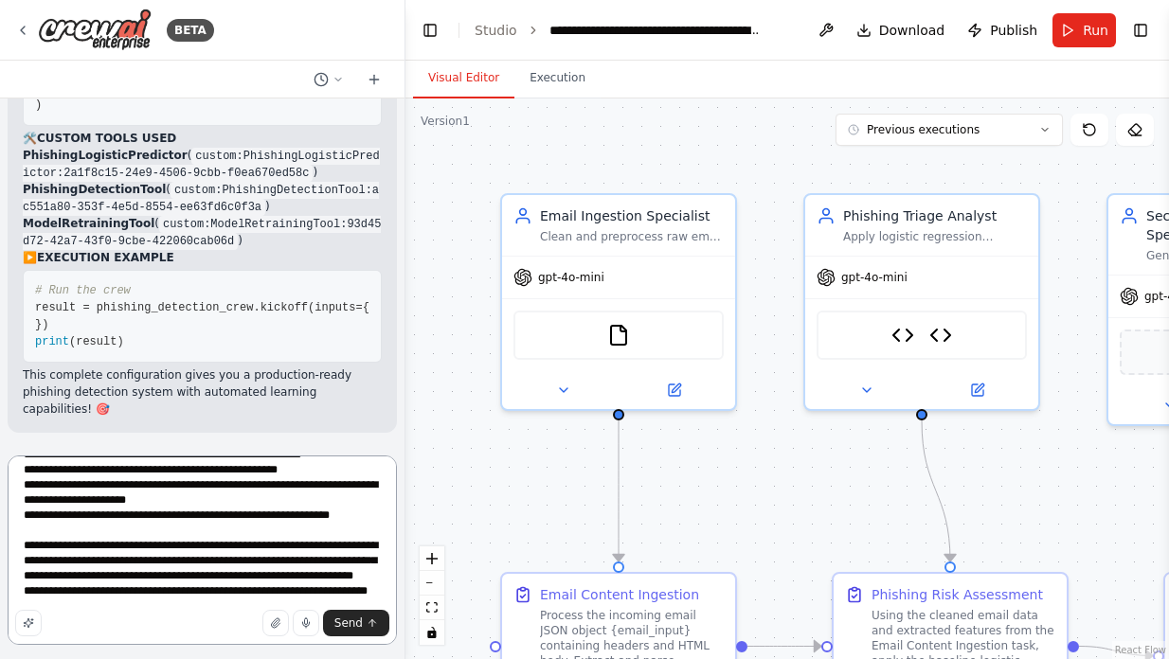
scroll to position [2539, 0]
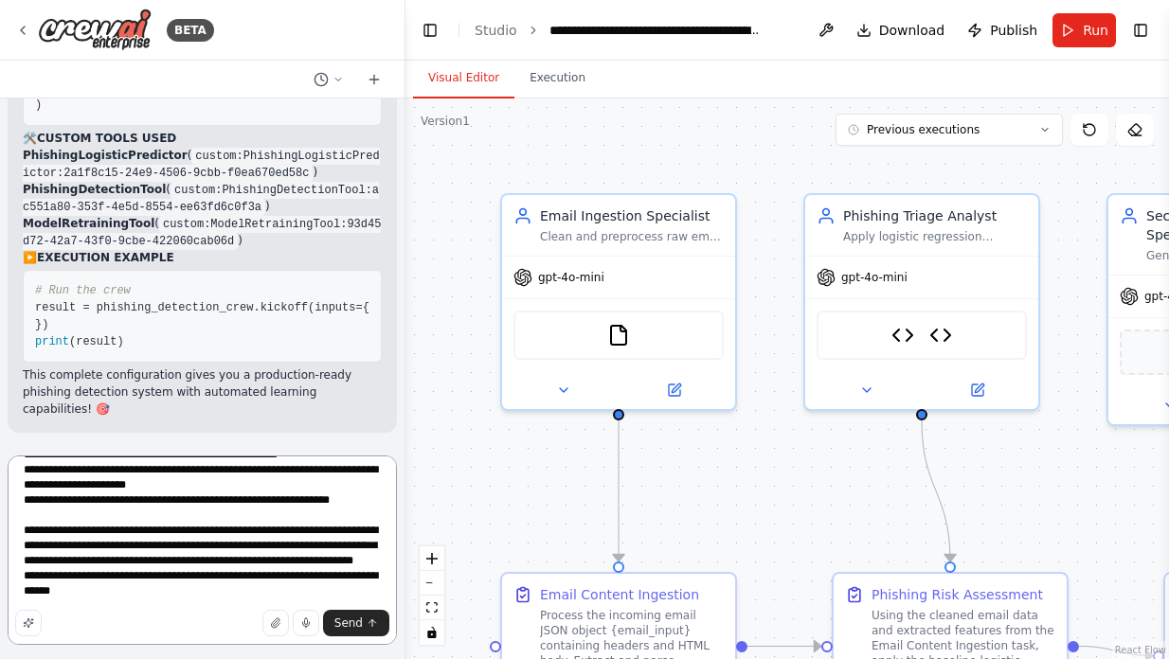
type textarea "**********"
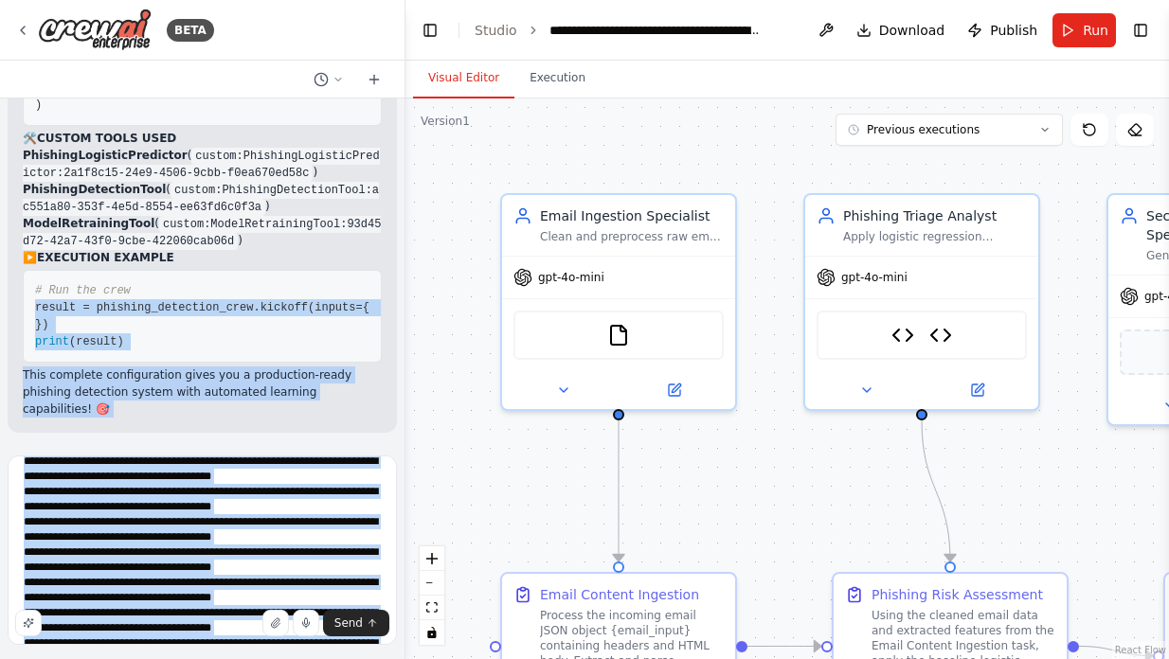
scroll to position [0, 0]
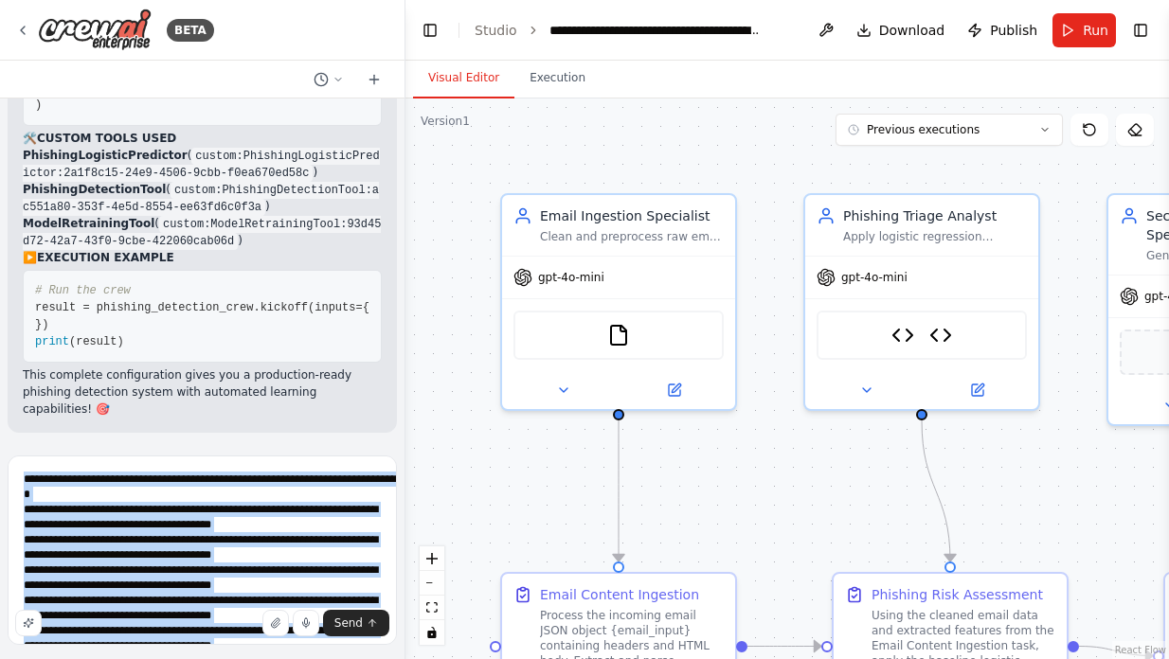
drag, startPoint x: 120, startPoint y: 632, endPoint x: 31, endPoint y: 515, distance: 146.6
click at [31, 515] on div "Send" at bounding box center [202, 554] width 389 height 196
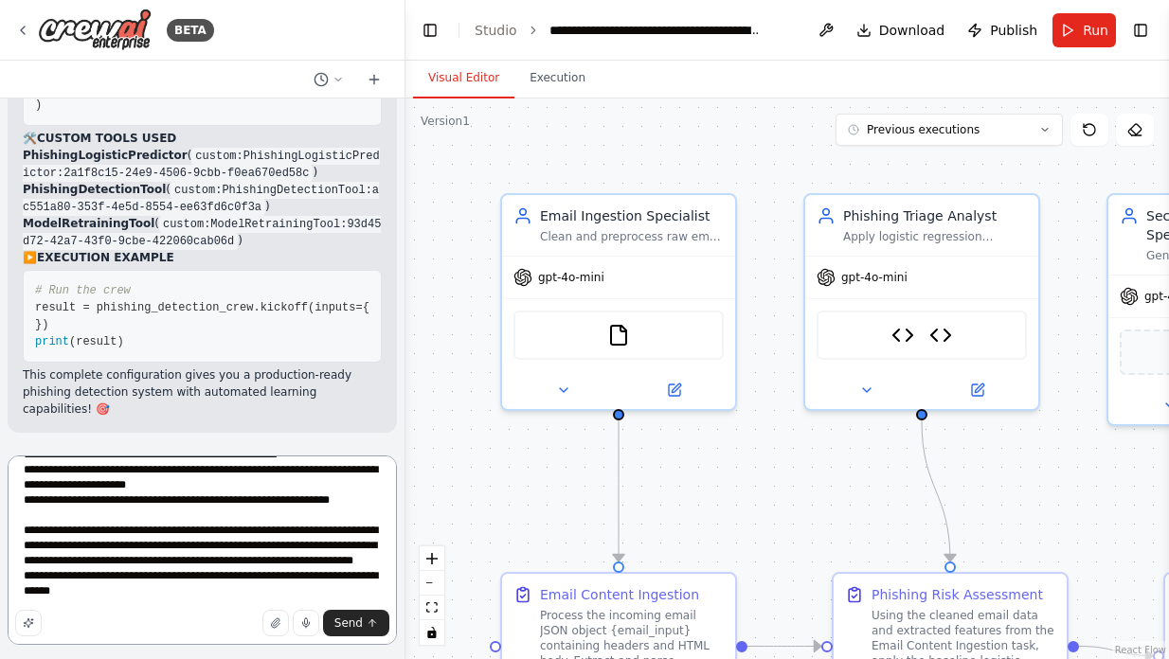
scroll to position [2586, 0]
drag, startPoint x: 33, startPoint y: 494, endPoint x: 121, endPoint y: 610, distance: 145.3
click at [121, 610] on div "Send" at bounding box center [202, 554] width 389 height 196
click at [355, 623] on span "Send" at bounding box center [348, 623] width 28 height 15
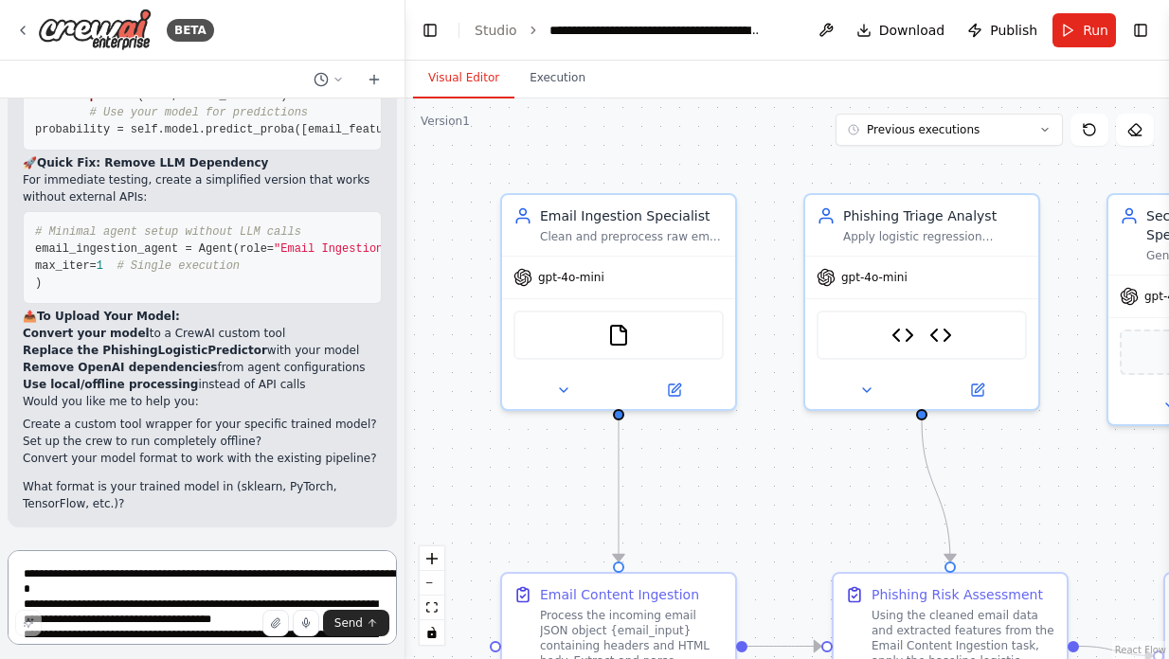
scroll to position [40908, 0]
copy span "from langchain_community.llms import Ollama"
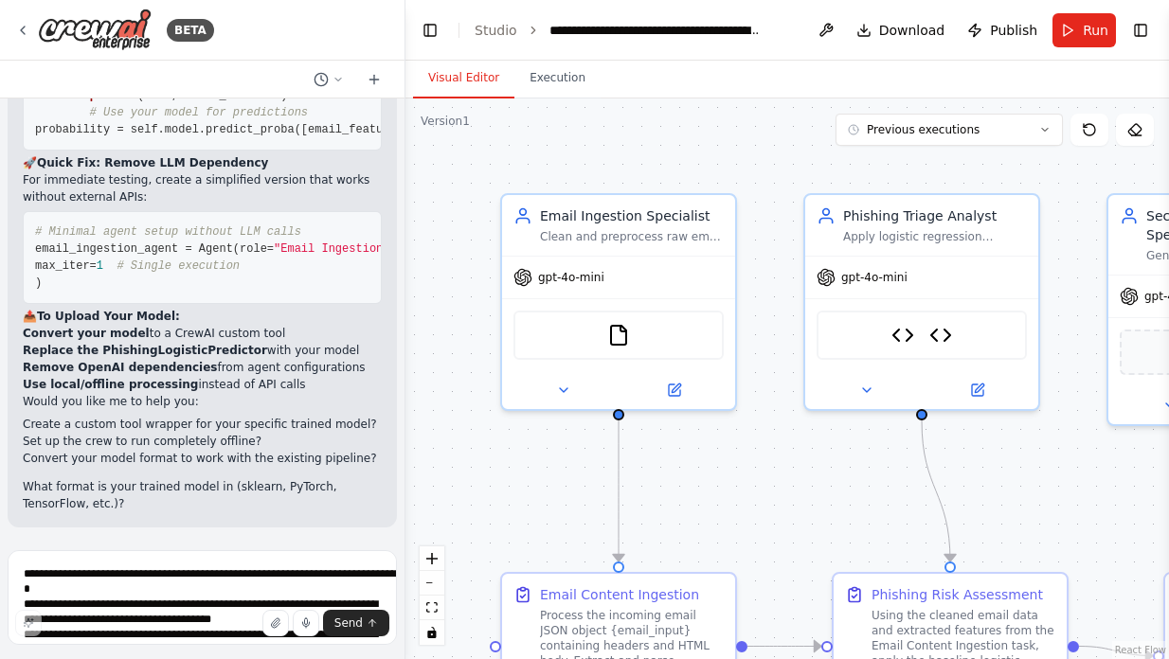
scroll to position [41373, 0]
drag, startPoint x: 38, startPoint y: 256, endPoint x: 159, endPoint y: 405, distance: 192.6
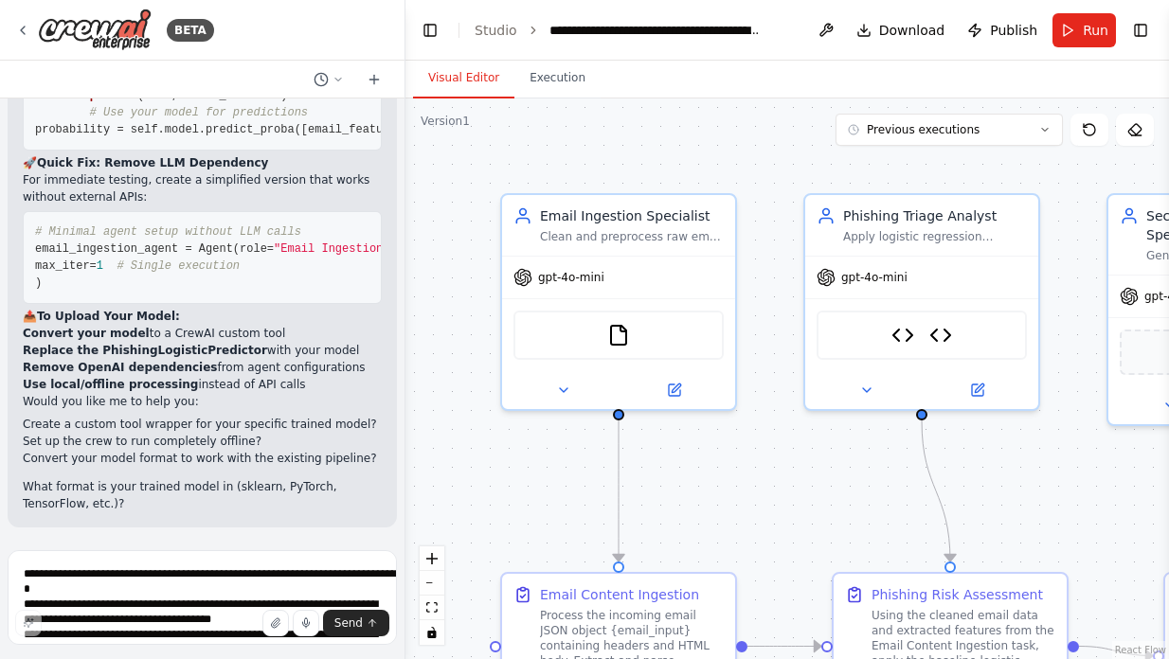
drag, startPoint x: 124, startPoint y: 394, endPoint x: 37, endPoint y: 252, distance: 166.7
copy code "from langchain_community.llms import LlamaCpp # For local models # OR from lang…"
